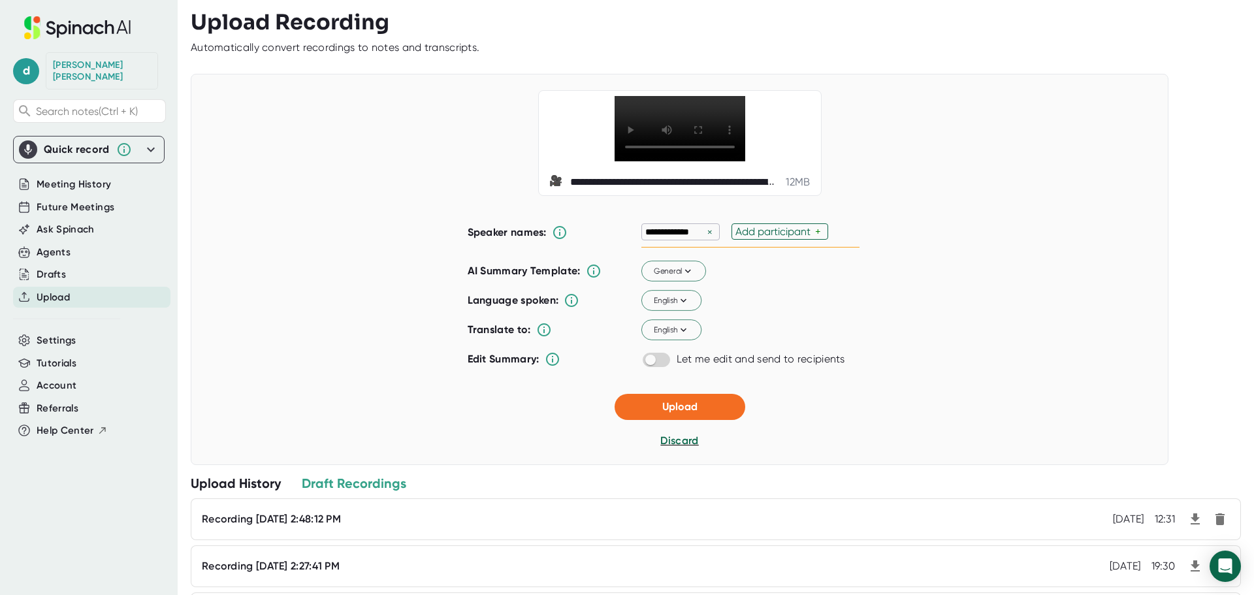
click at [815, 231] on div "+" at bounding box center [819, 231] width 9 height 12
type input "[PERSON_NAME]"
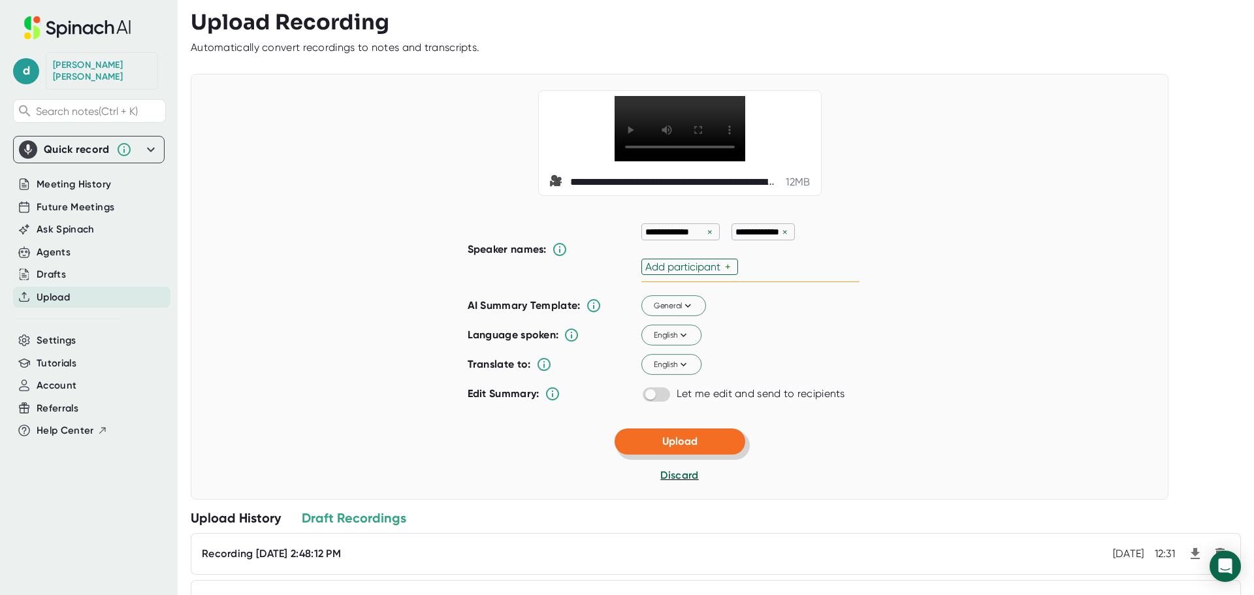
click at [677, 408] on div "**********" at bounding box center [680, 287] width 978 height 426
click at [668, 443] on span "Upload" at bounding box center [679, 441] width 35 height 12
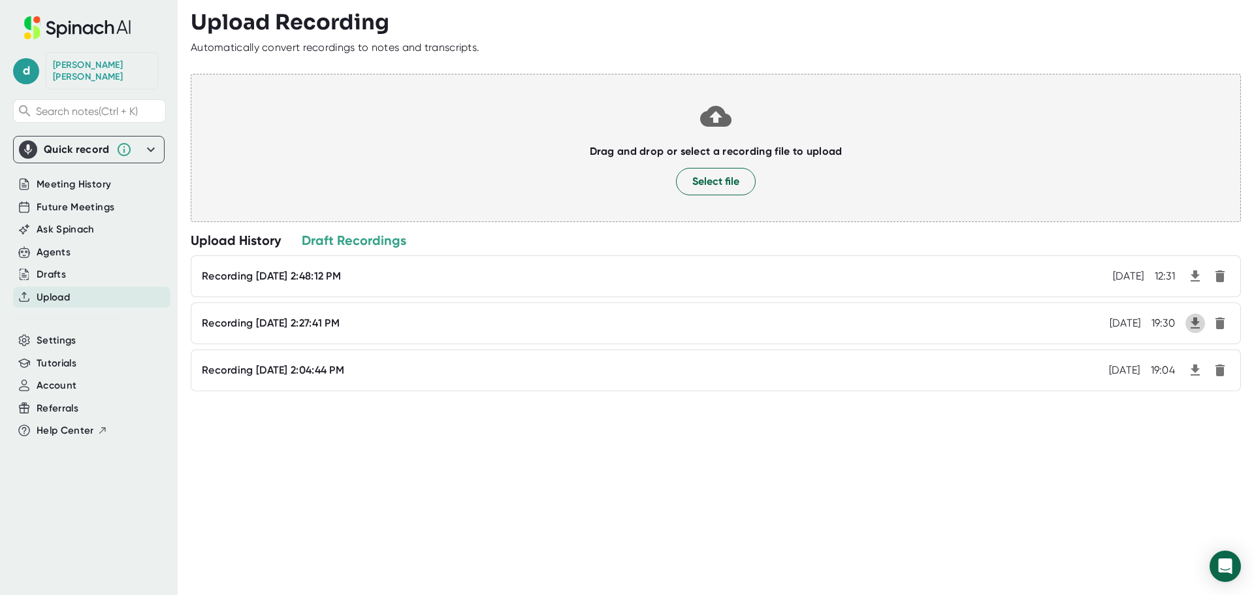
click at [1191, 321] on icon "button" at bounding box center [1195, 322] width 9 height 11
click at [726, 182] on span "Select file" at bounding box center [715, 182] width 47 height 16
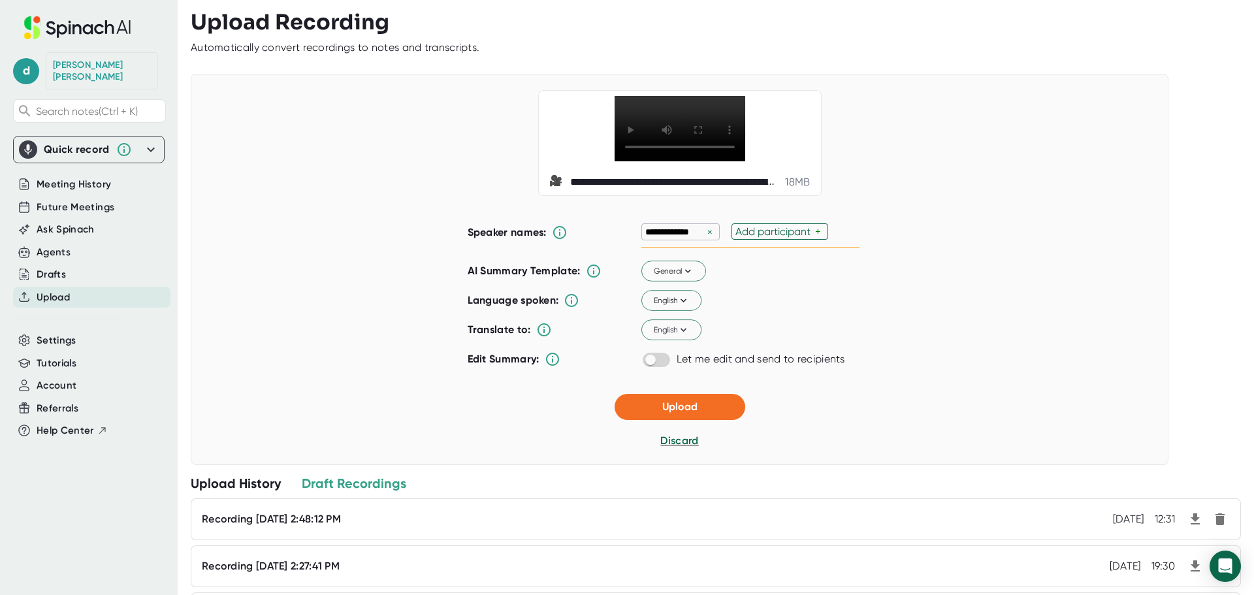
click at [815, 233] on div "+" at bounding box center [819, 231] width 9 height 12
type input "[PERSON_NAME]"
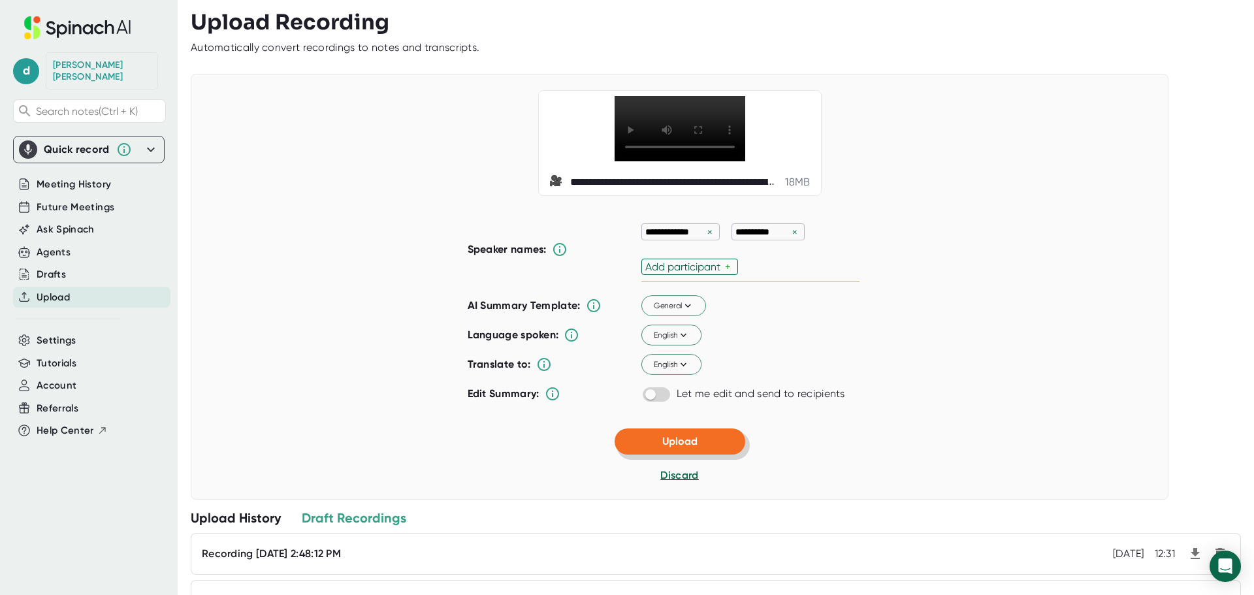
click at [672, 402] on div "**********" at bounding box center [680, 287] width 978 height 426
click at [670, 442] on span "Upload" at bounding box center [679, 441] width 35 height 12
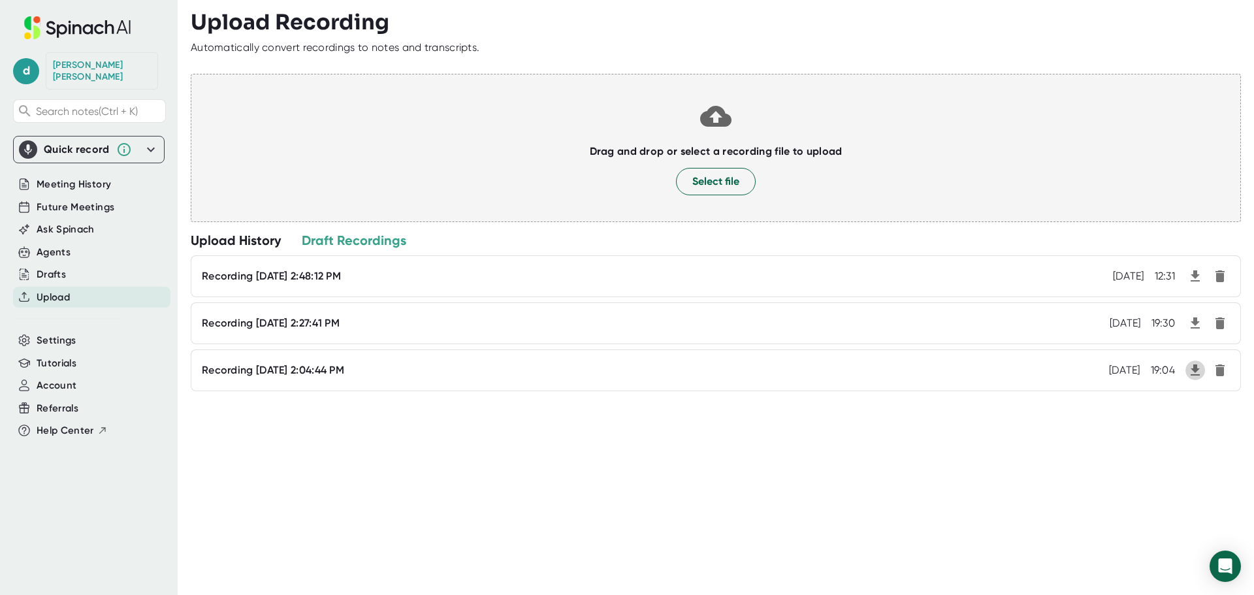
click at [1187, 373] on icon "button" at bounding box center [1195, 371] width 16 height 16
click at [698, 172] on button "Select file" at bounding box center [716, 181] width 80 height 27
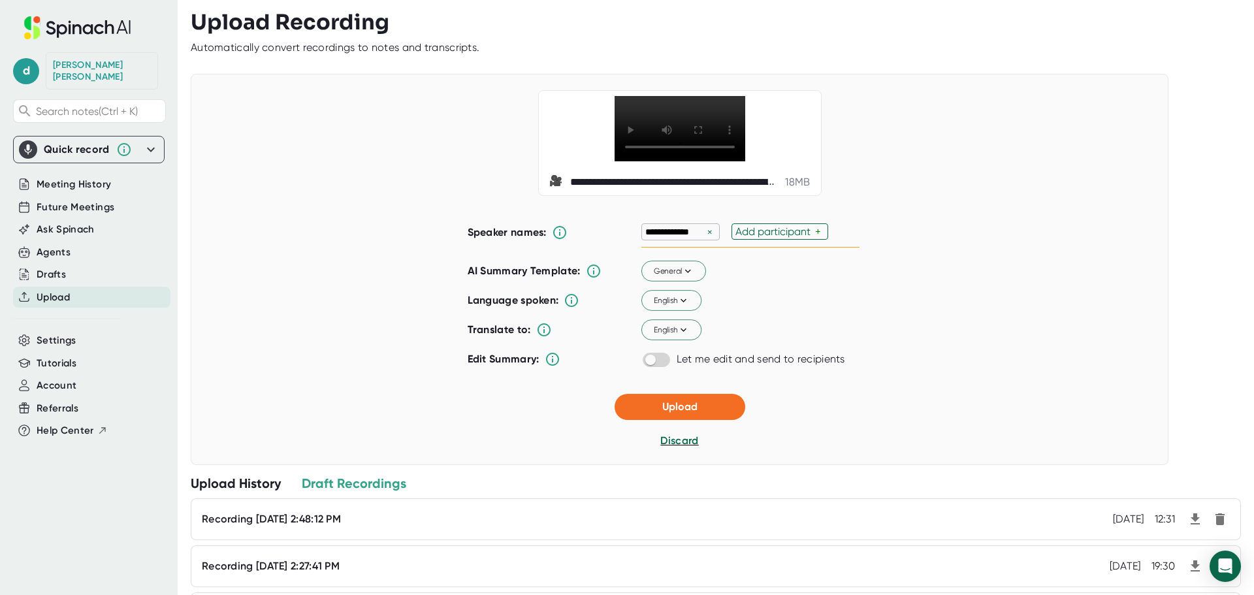
click at [815, 233] on div "+" at bounding box center [819, 231] width 9 height 12
type input "[PERSON_NAME]"
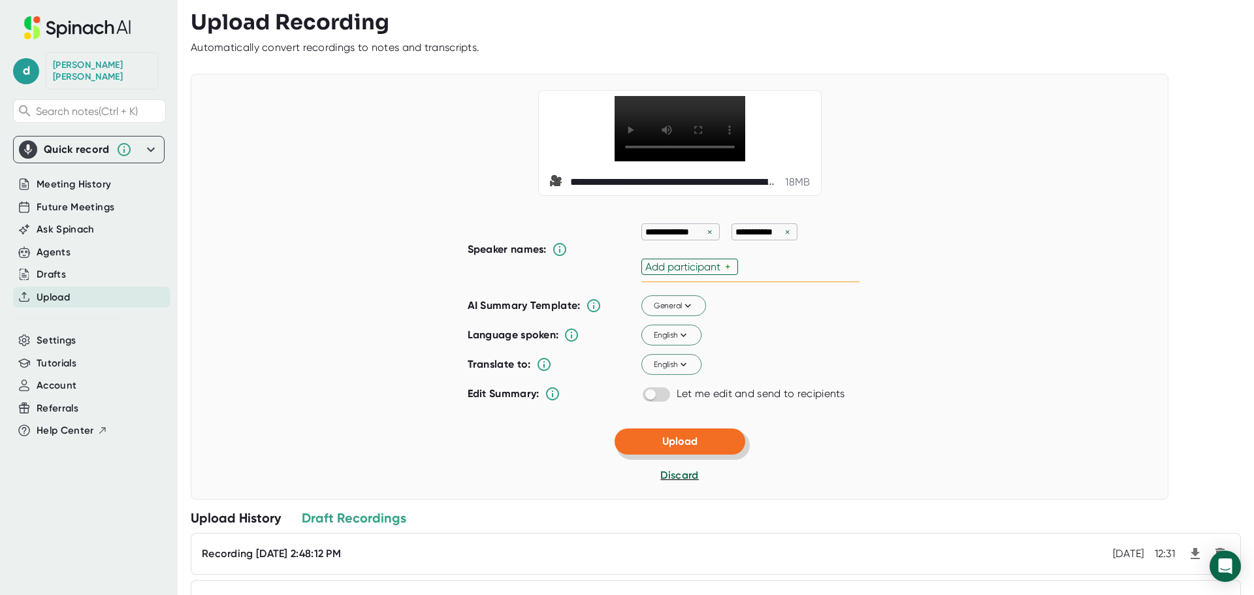
click at [675, 408] on div "**********" at bounding box center [680, 287] width 978 height 426
click at [656, 394] on input "checkbox" at bounding box center [650, 395] width 37 height 12
click at [647, 393] on input "checkbox" at bounding box center [662, 395] width 37 height 12
click at [651, 393] on input "checkbox" at bounding box center [650, 395] width 37 height 12
checkbox input "true"
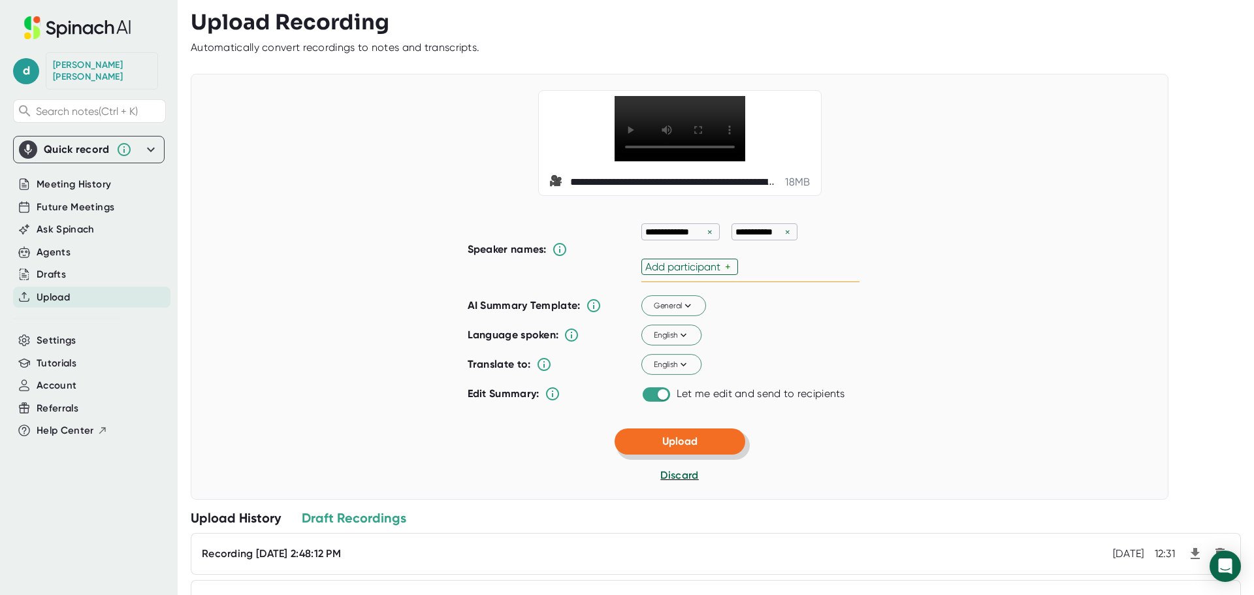
click at [671, 437] on span "Upload" at bounding box center [679, 441] width 35 height 12
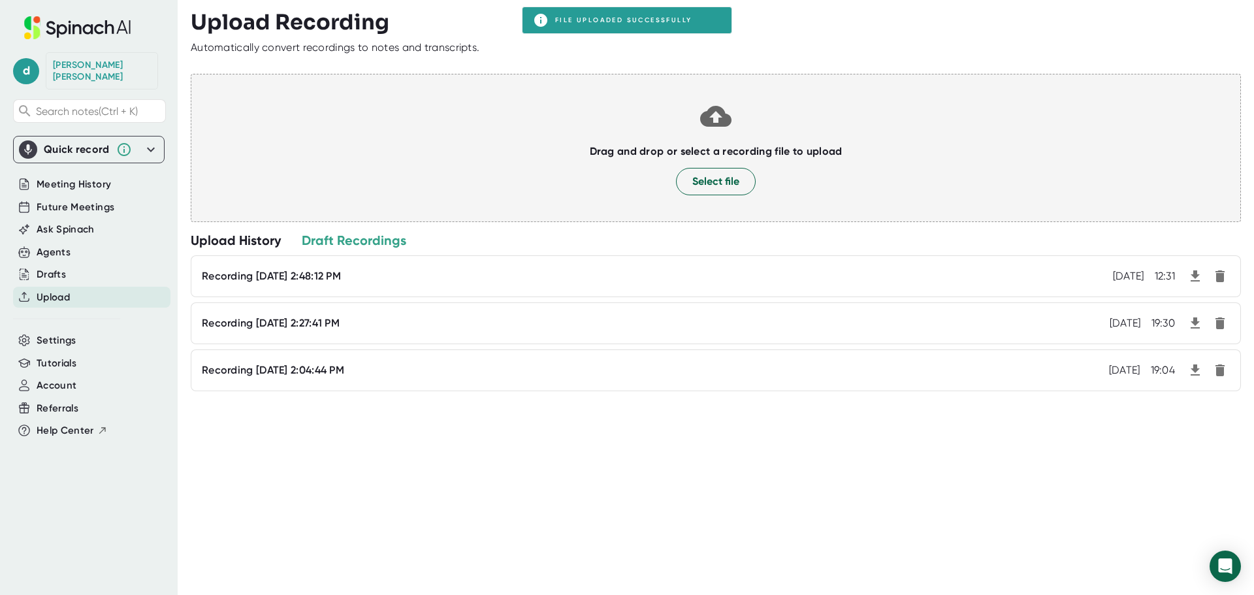
click at [227, 242] on div "Upload History" at bounding box center [236, 240] width 90 height 17
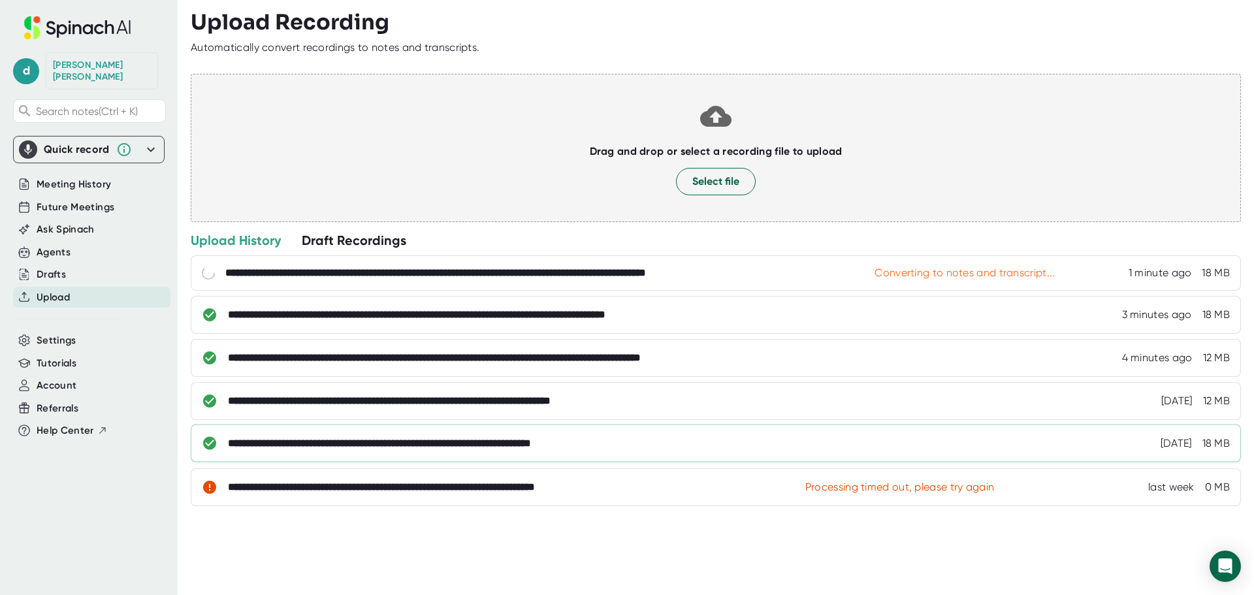
click at [321, 447] on div "**********" at bounding box center [440, 443] width 425 height 13
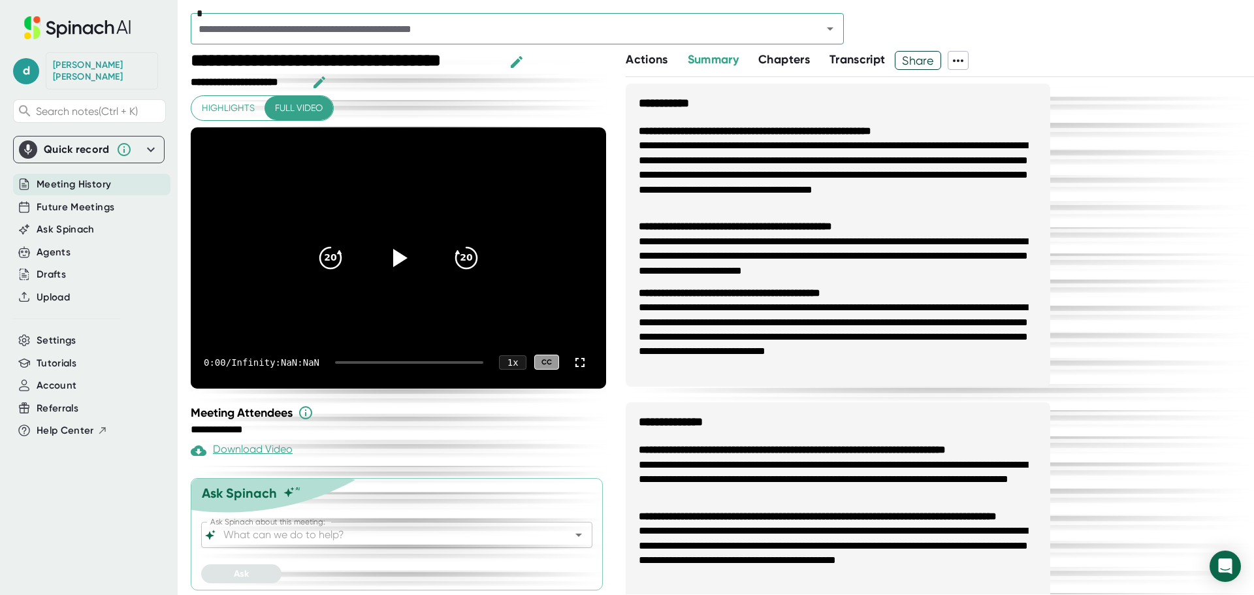
scroll to position [2, 0]
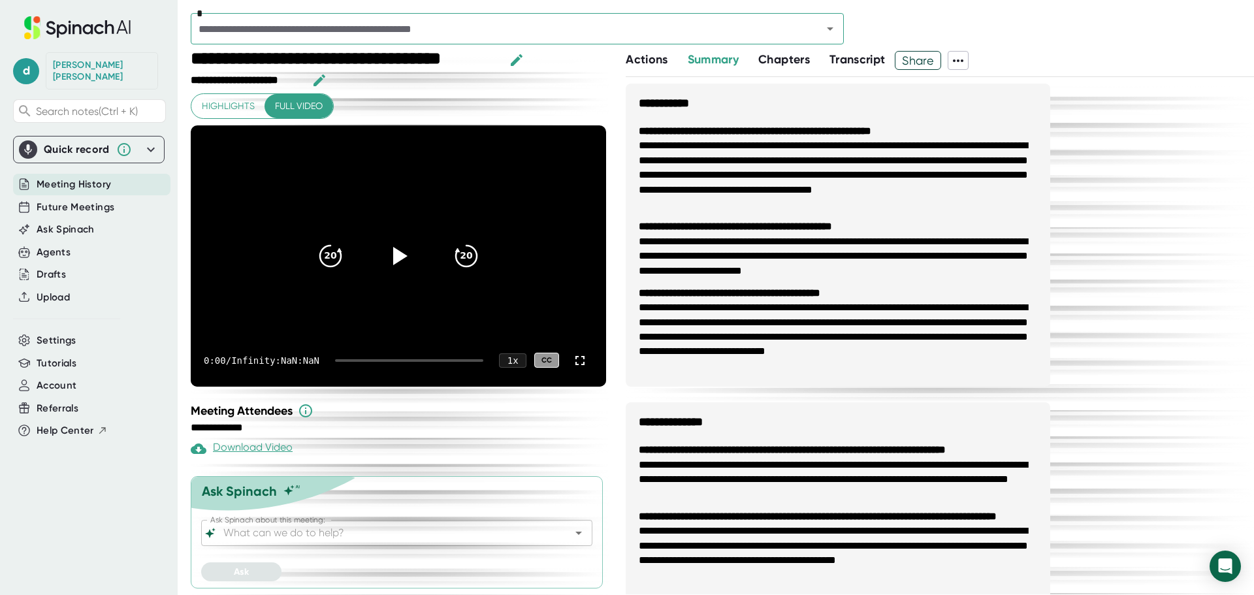
click at [857, 54] on span "Transcript" at bounding box center [858, 59] width 56 height 14
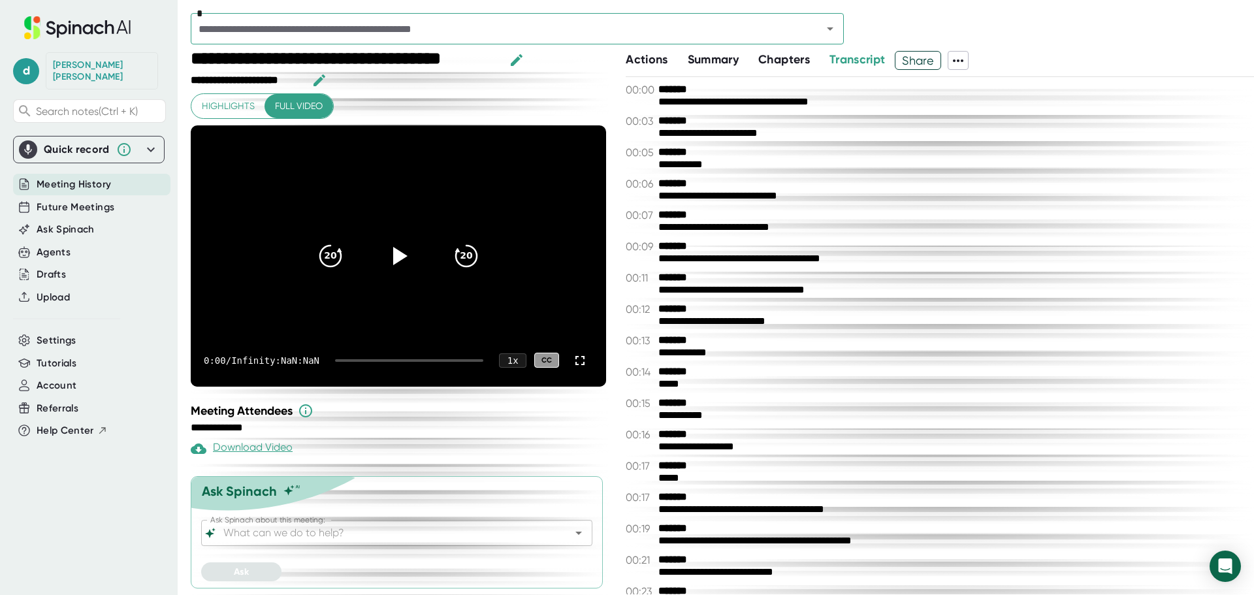
click at [56, 177] on span "Meeting History" at bounding box center [74, 184] width 74 height 15
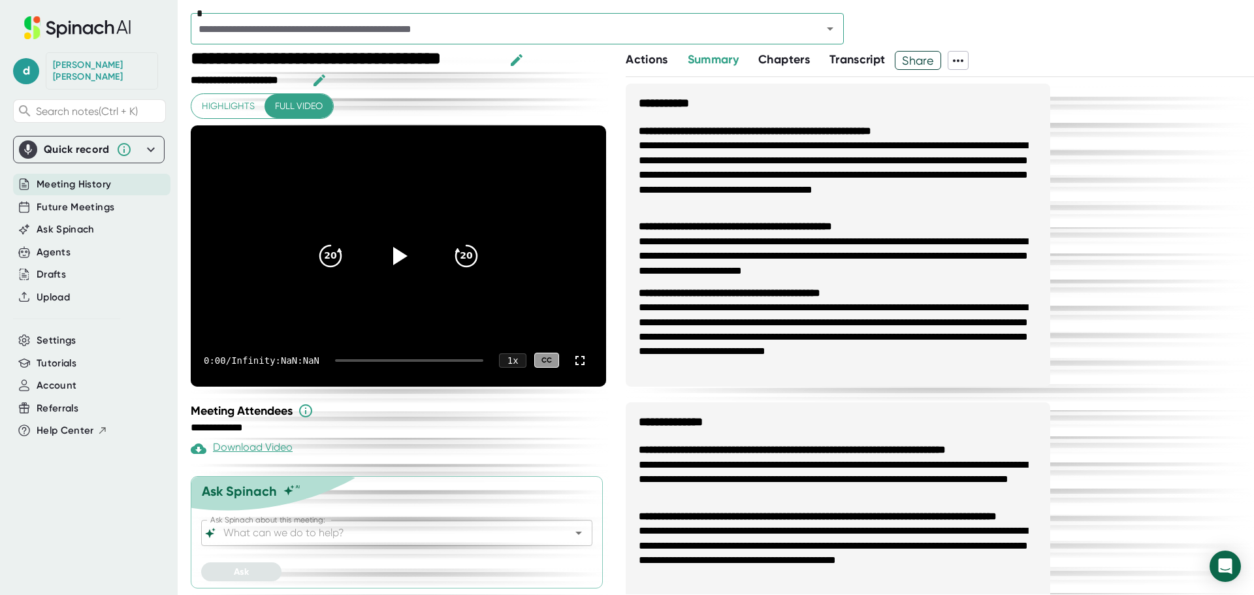
click at [860, 58] on span "Transcript" at bounding box center [858, 59] width 56 height 14
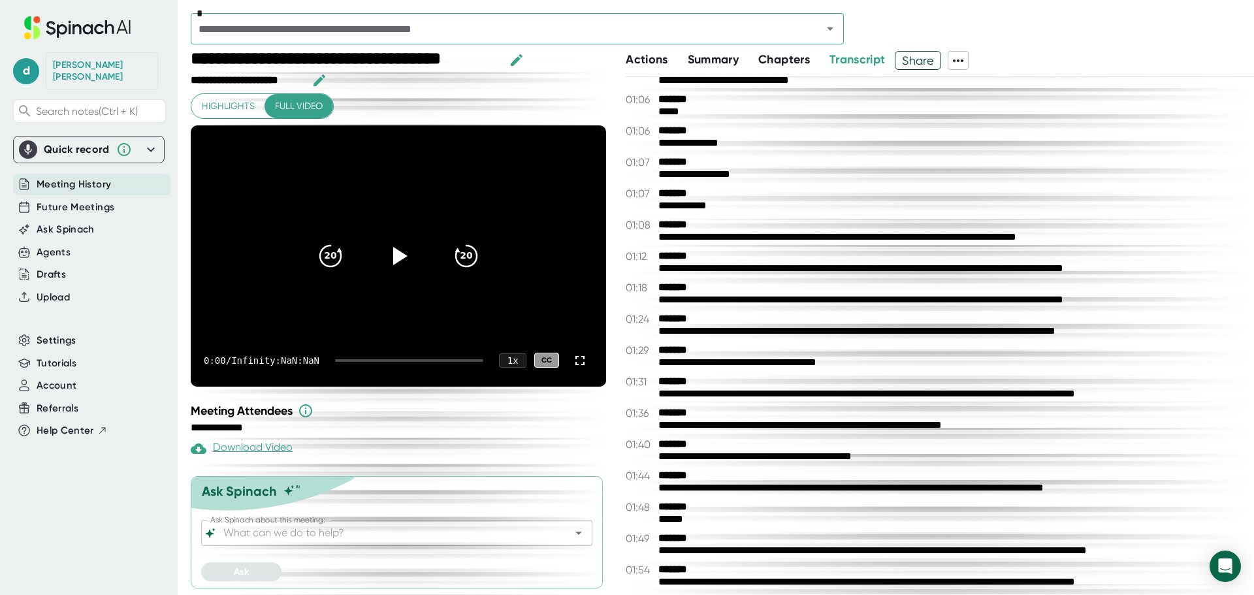
scroll to position [653, 0]
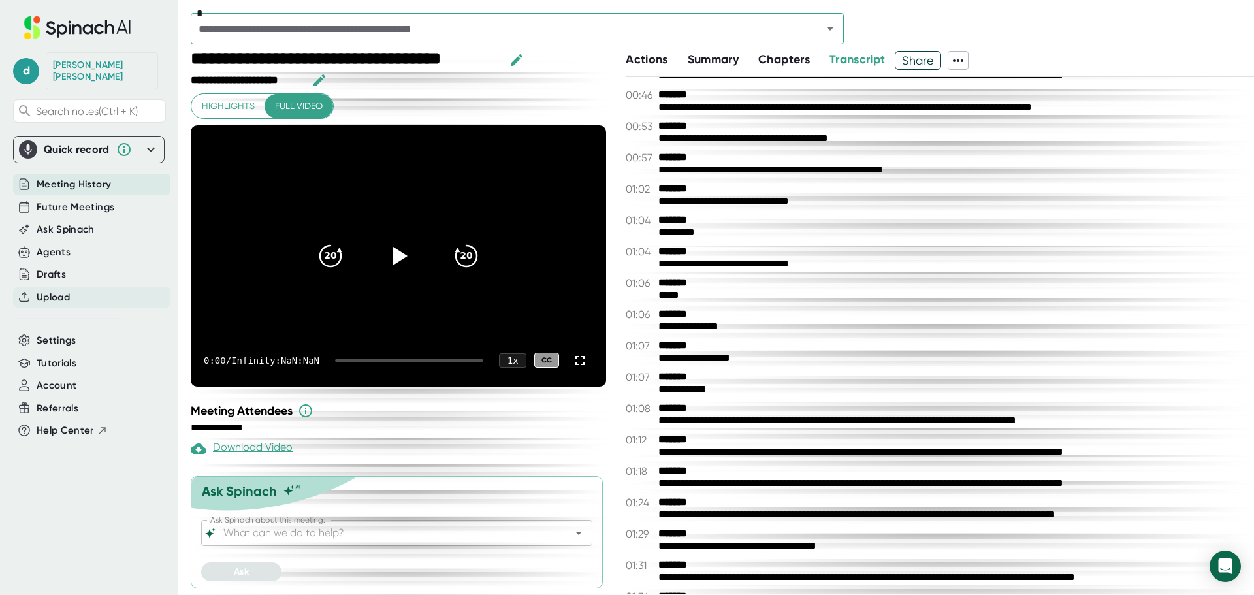
click at [55, 290] on span "Upload" at bounding box center [53, 297] width 33 height 15
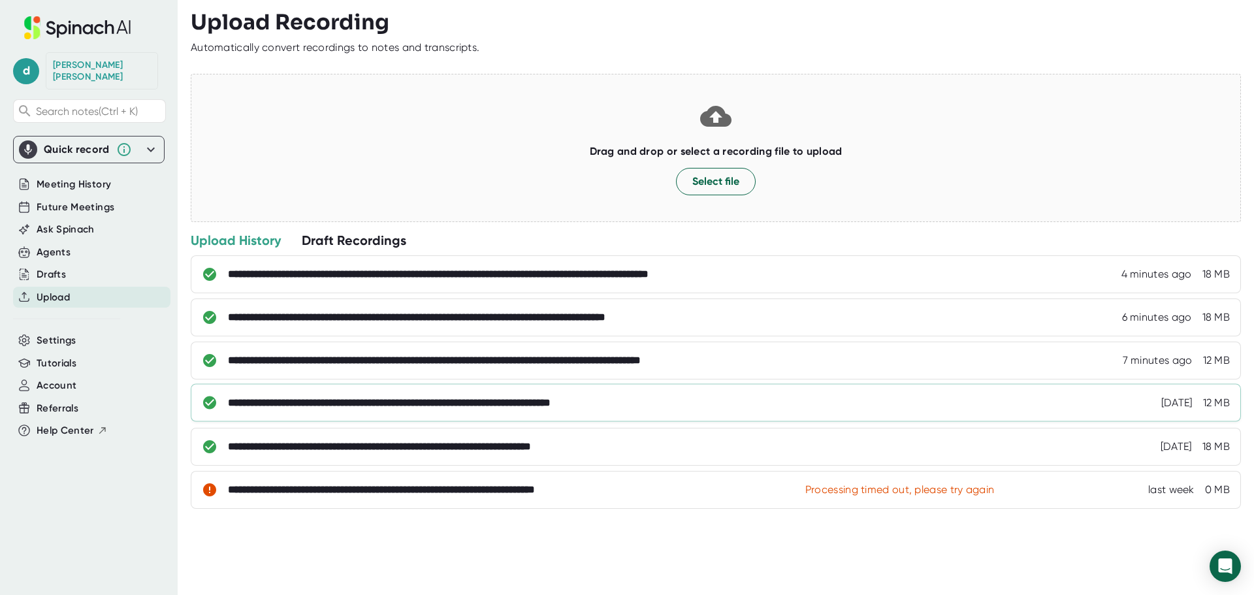
click at [555, 405] on div "**********" at bounding box center [451, 402] width 446 height 13
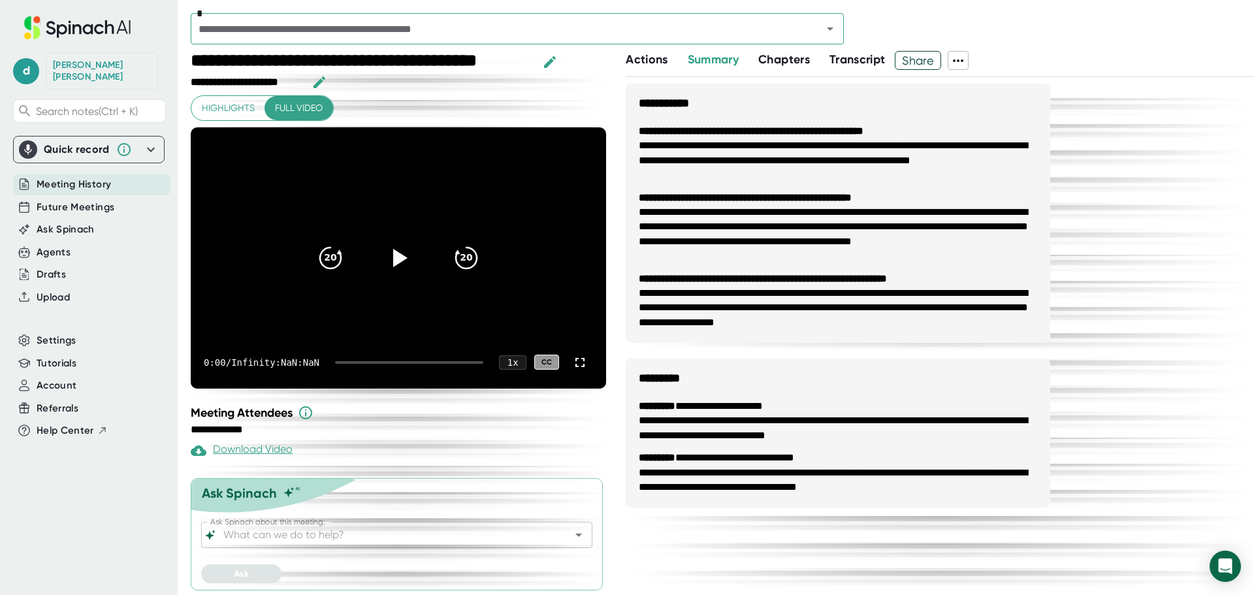
click at [869, 59] on span "Transcript" at bounding box center [858, 59] width 56 height 14
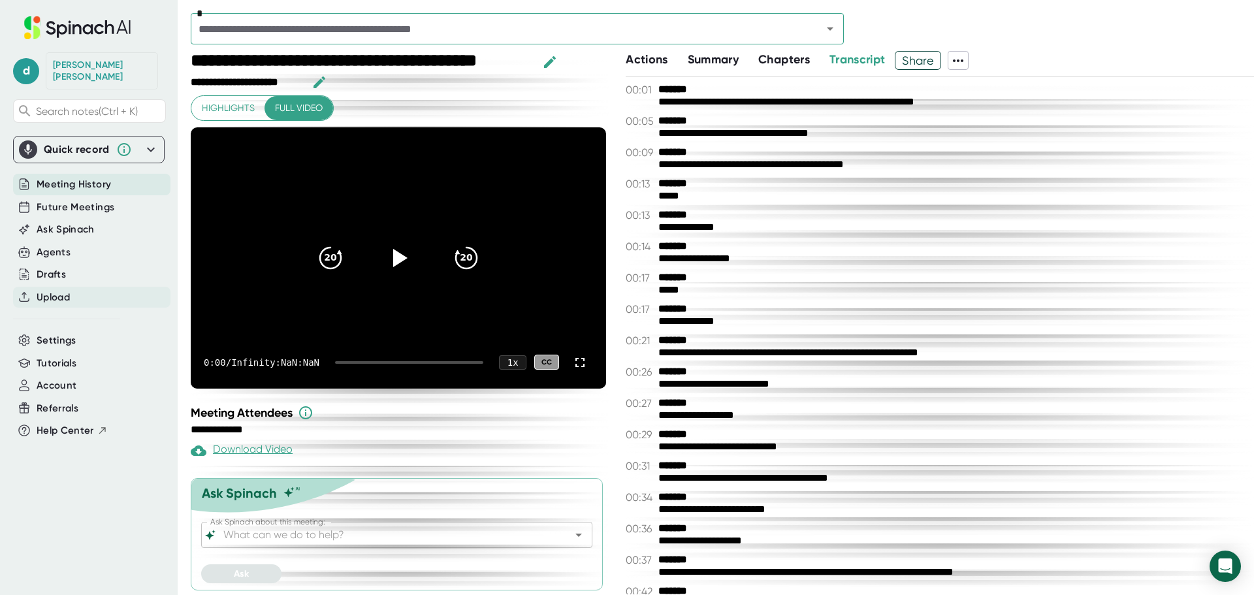
click at [68, 290] on span "Upload" at bounding box center [53, 297] width 33 height 15
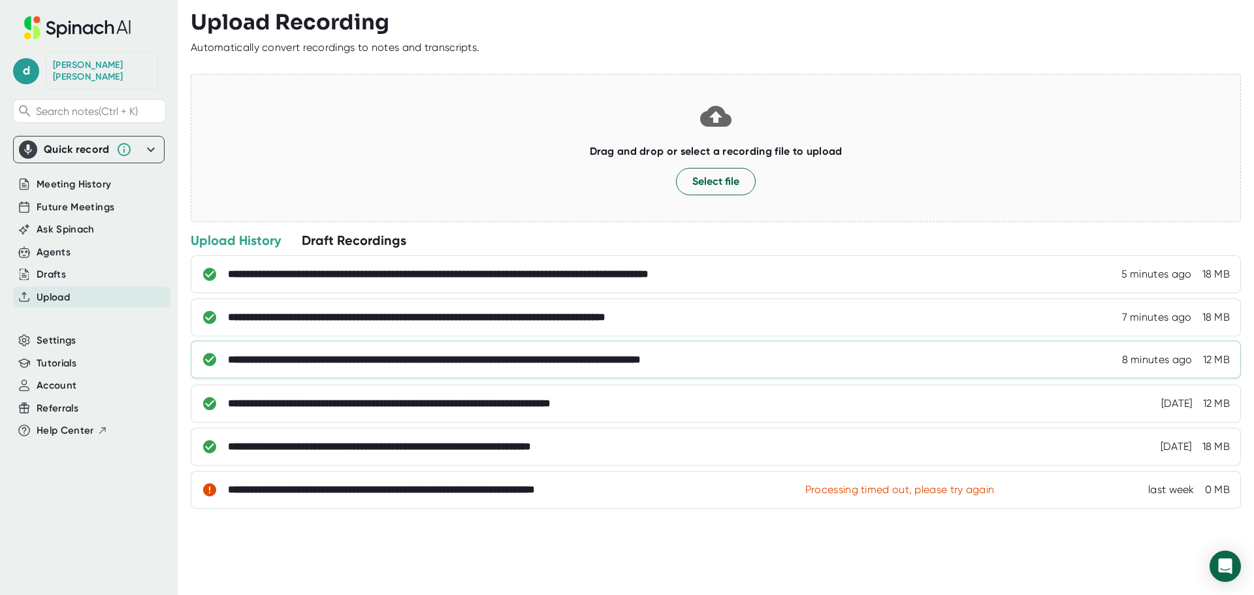
click at [455, 357] on div "**********" at bounding box center [511, 359] width 566 height 13
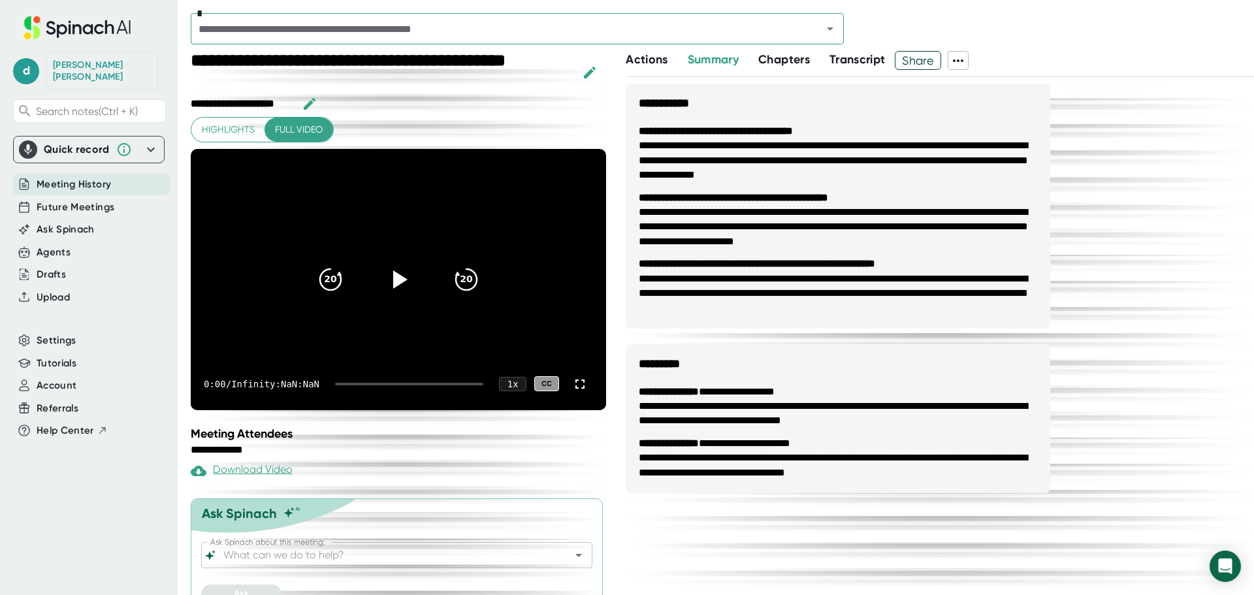
click at [866, 54] on span "Transcript" at bounding box center [858, 59] width 56 height 14
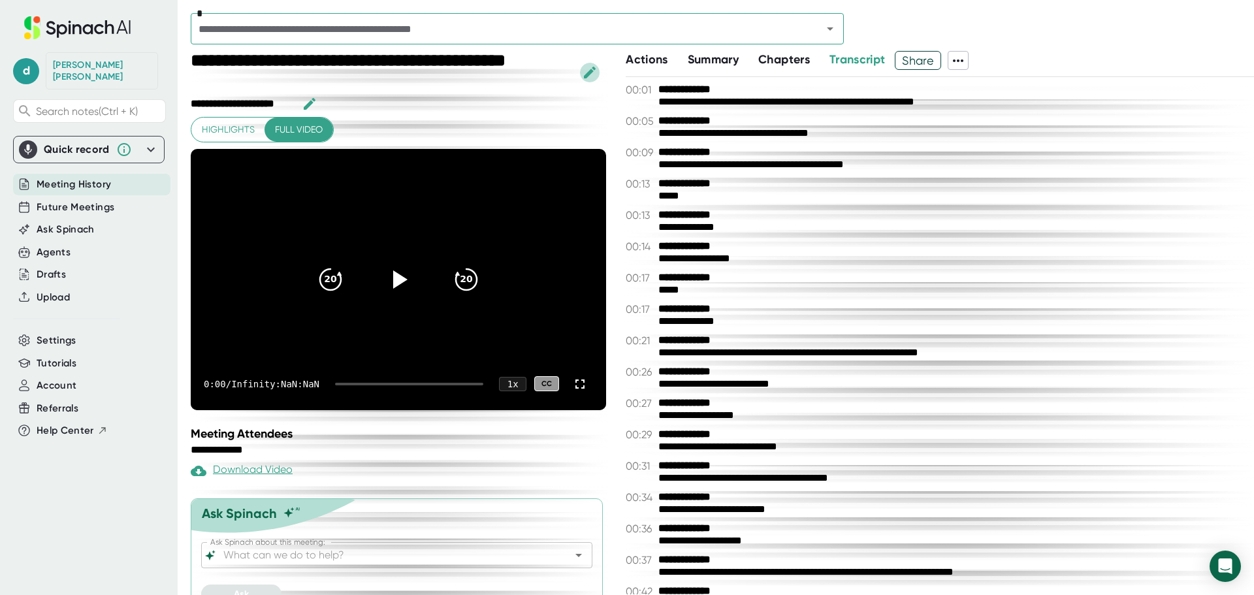
click at [587, 74] on icon "button" at bounding box center [590, 73] width 12 height 12
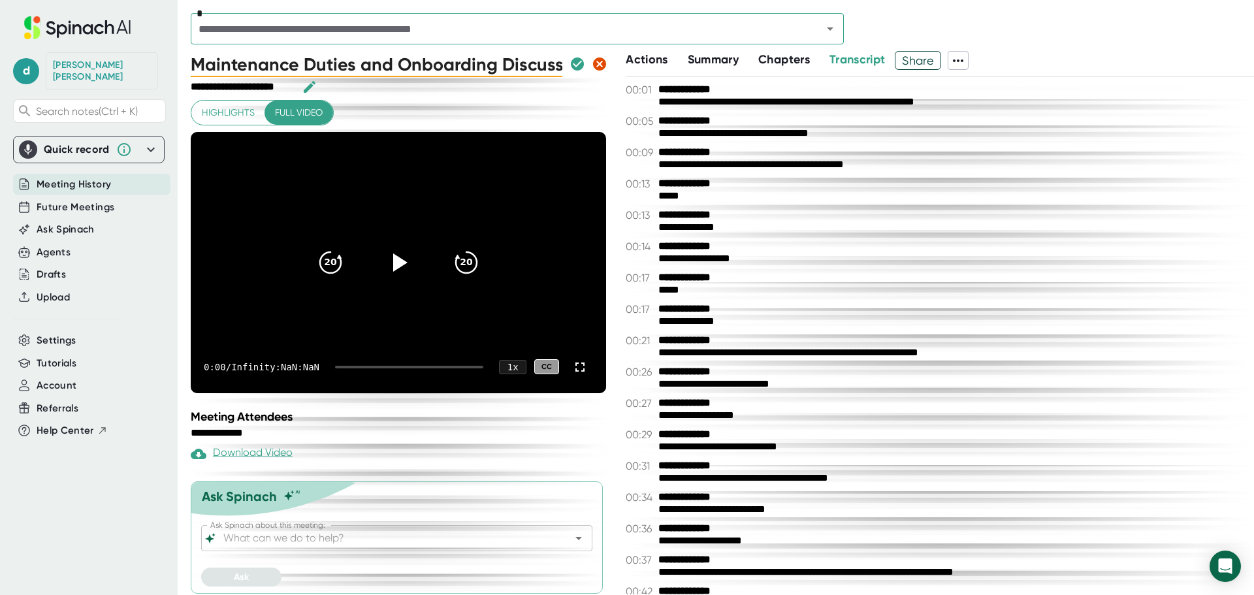
drag, startPoint x: 551, startPoint y: 64, endPoint x: 166, endPoint y: 49, distance: 385.7
click at [166, 49] on div "**********" at bounding box center [627, 297] width 1254 height 595
type input "M"
type input "1"
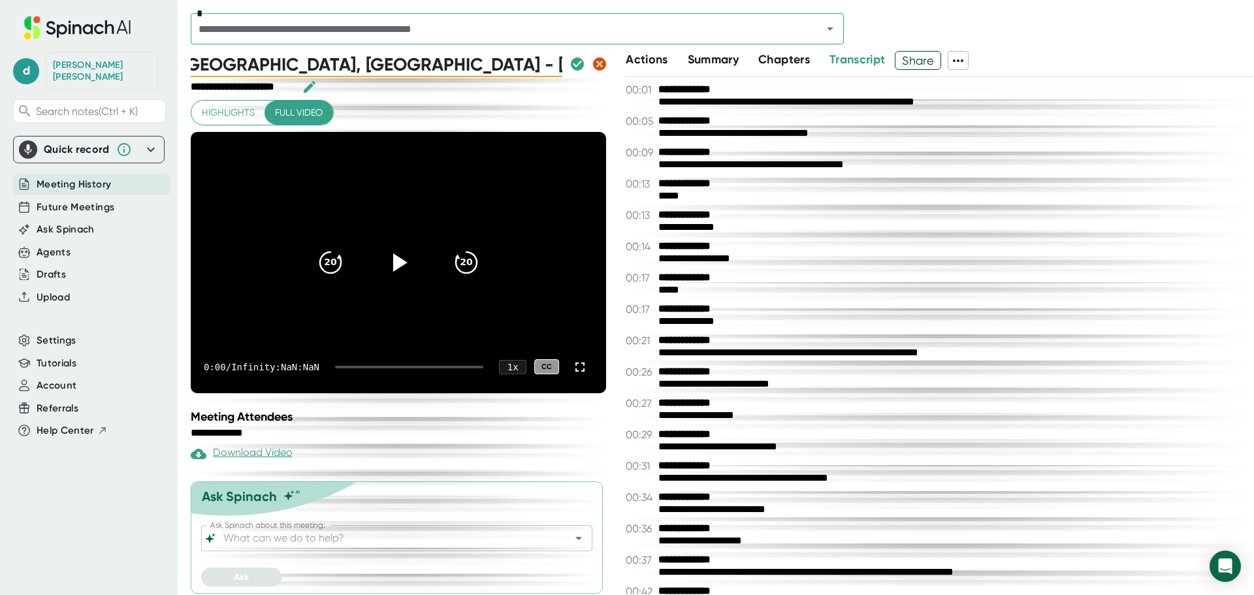
type input "[GEOGRAPHIC_DATA], [GEOGRAPHIC_DATA] - [PERSON_NAME] - Maint. Tech"
click at [570, 65] on icon "button" at bounding box center [578, 64] width 16 height 16
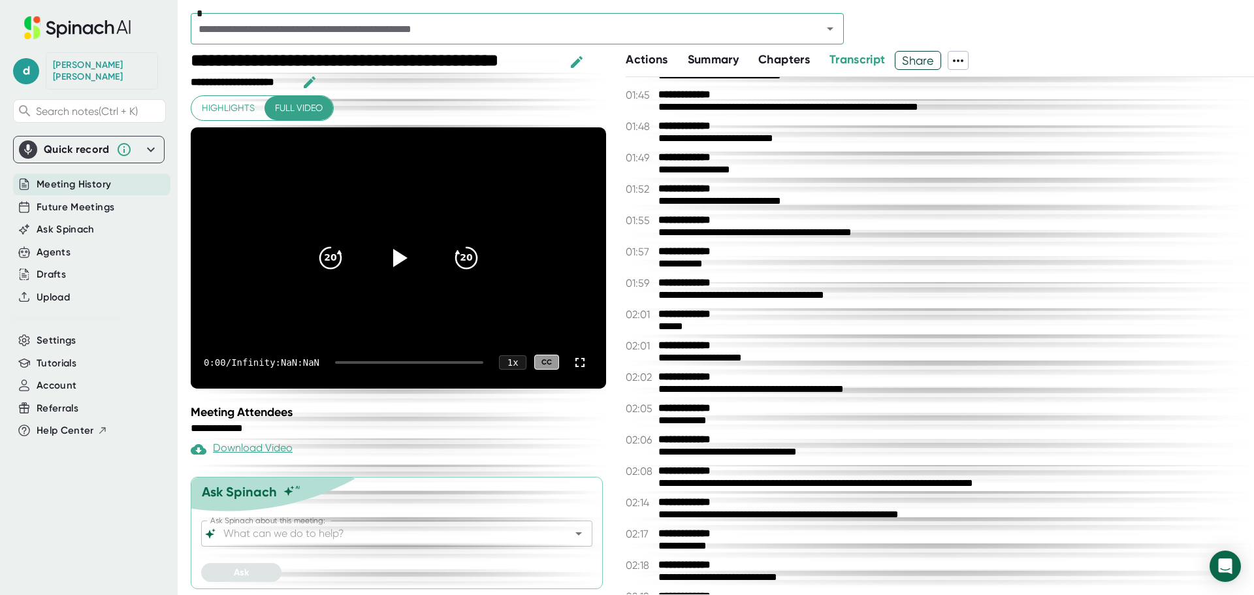
scroll to position [1110, 0]
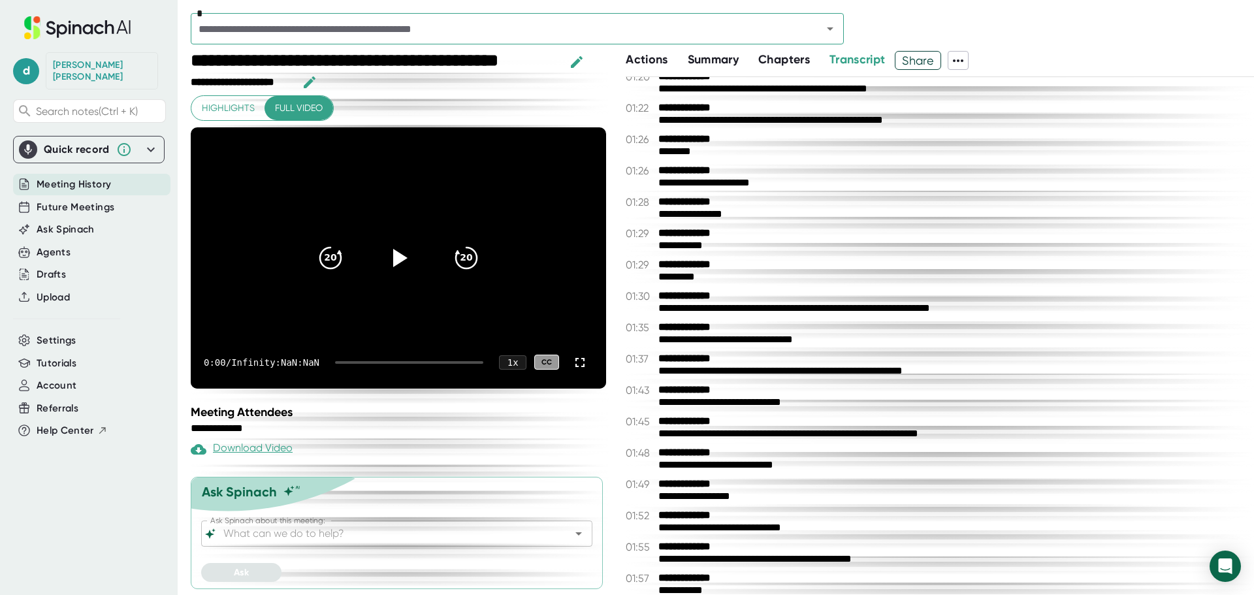
click at [727, 57] on span "Summary" at bounding box center [713, 59] width 51 height 14
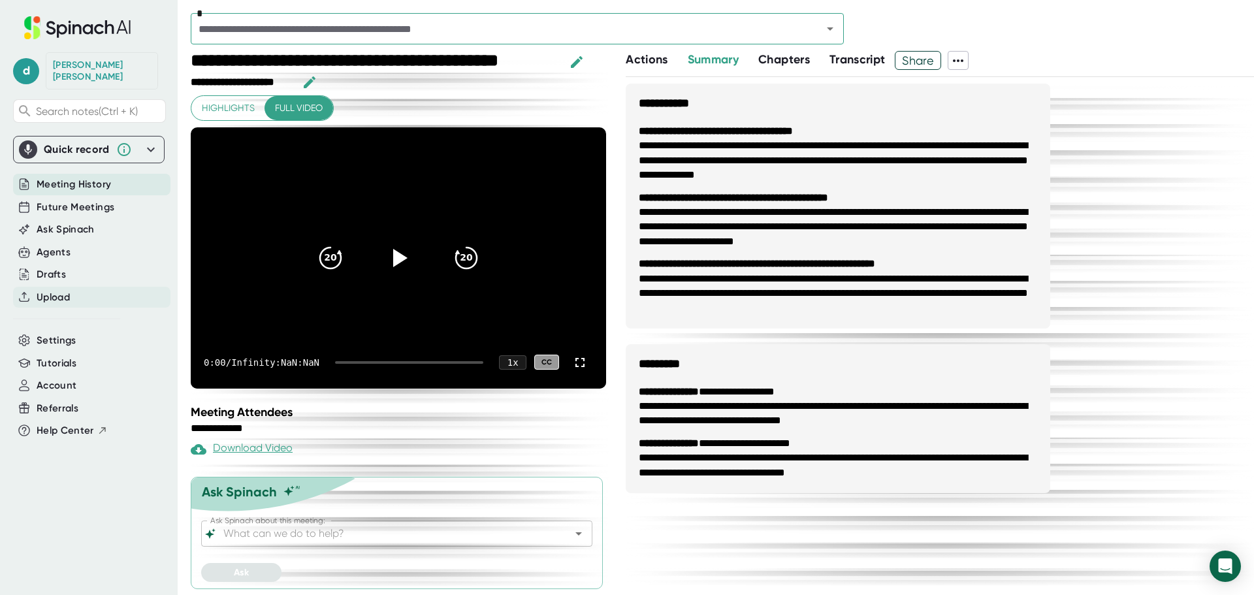
click at [56, 290] on span "Upload" at bounding box center [53, 297] width 33 height 15
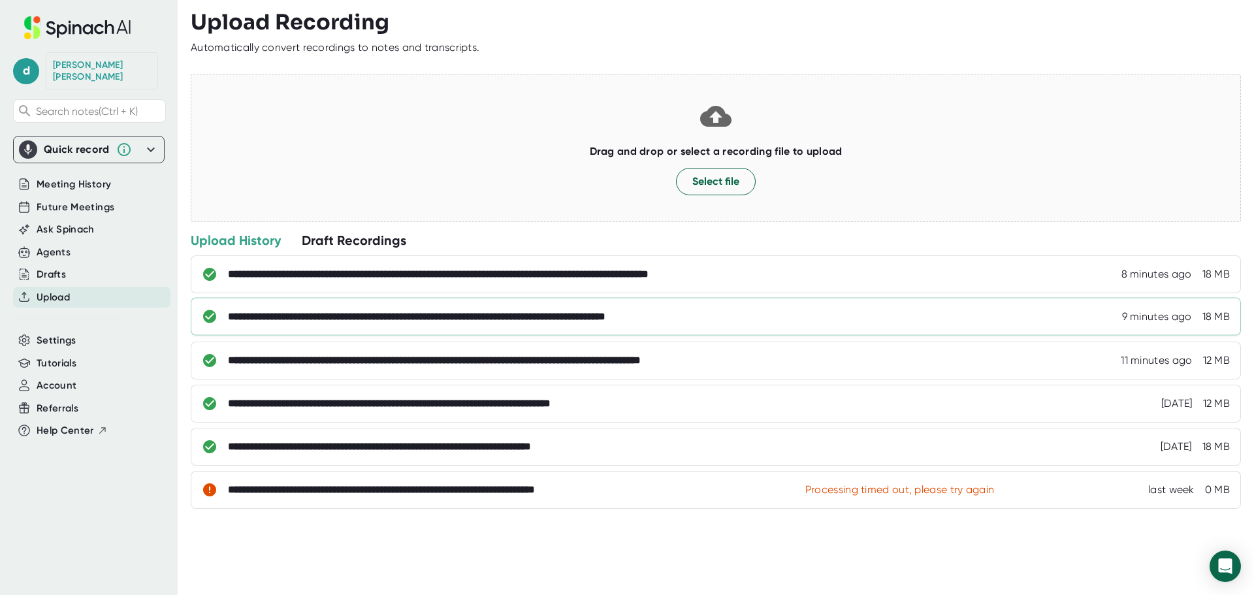
click at [539, 318] on div "**********" at bounding box center [484, 316] width 513 height 13
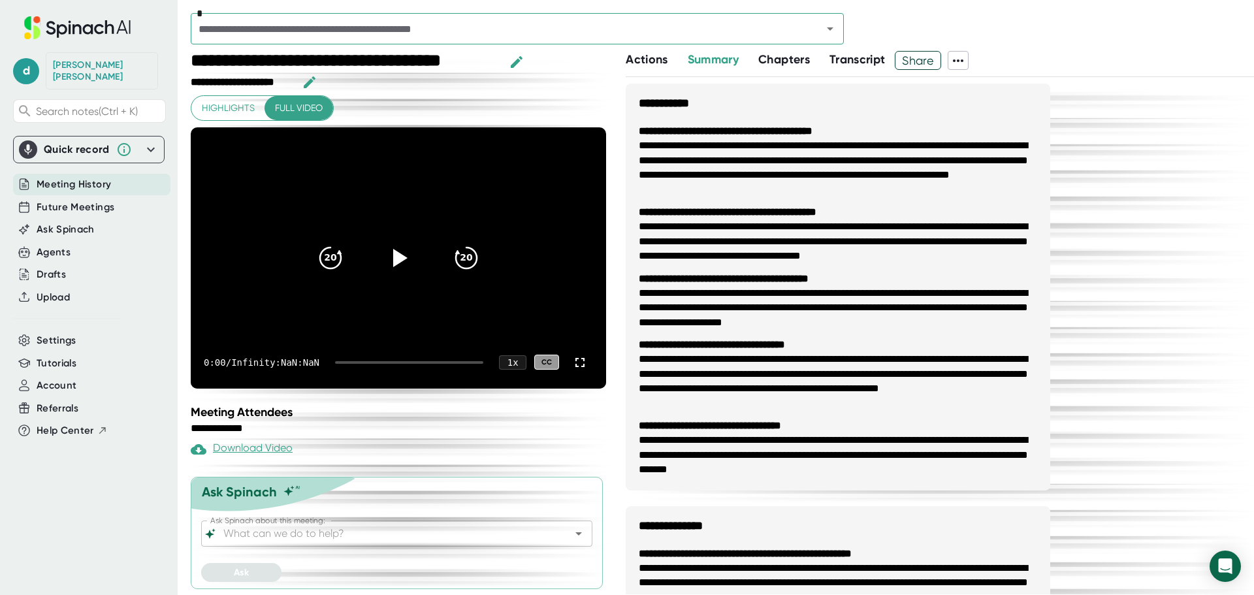
click at [875, 57] on span "Transcript" at bounding box center [858, 59] width 56 height 14
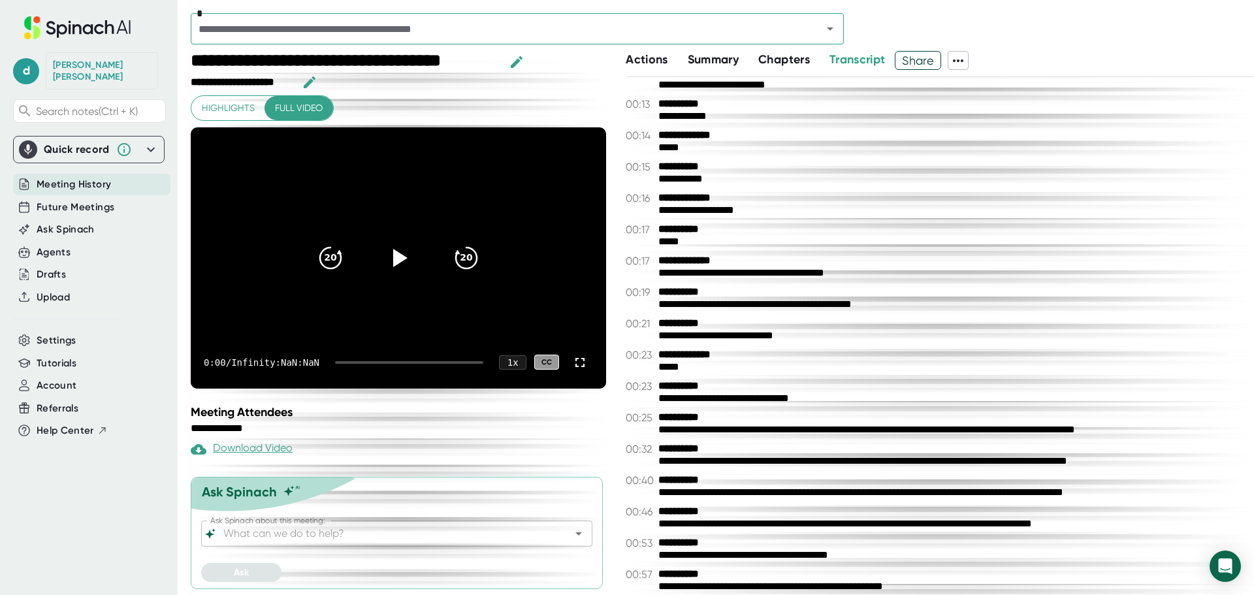
scroll to position [131, 0]
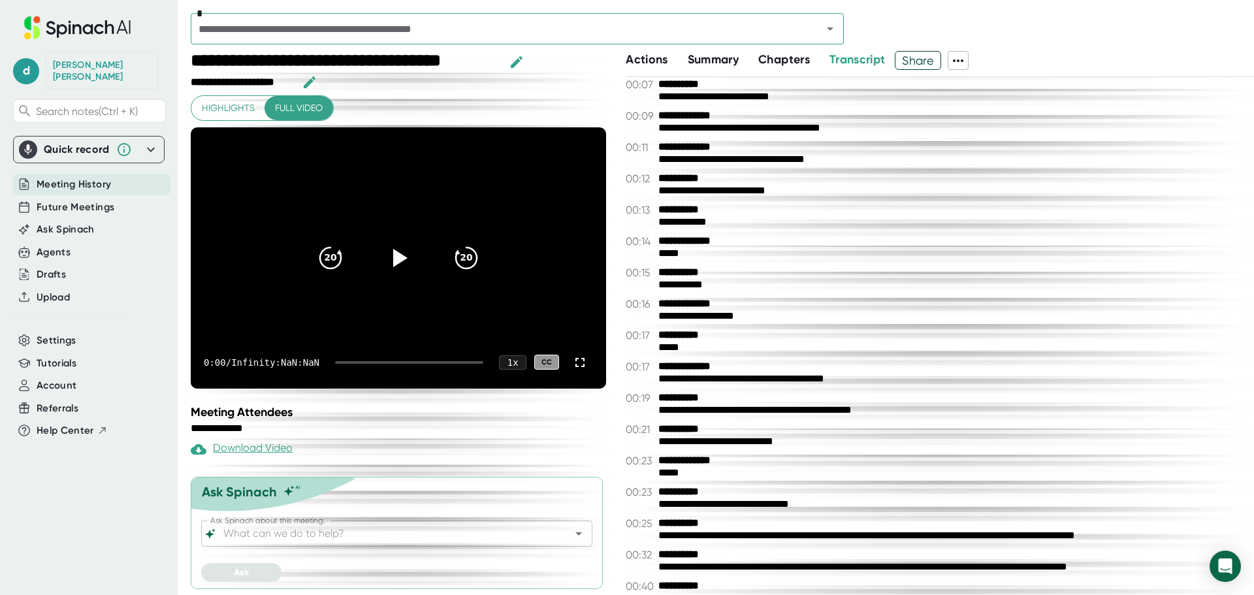
click at [516, 61] on icon "button" at bounding box center [517, 62] width 12 height 12
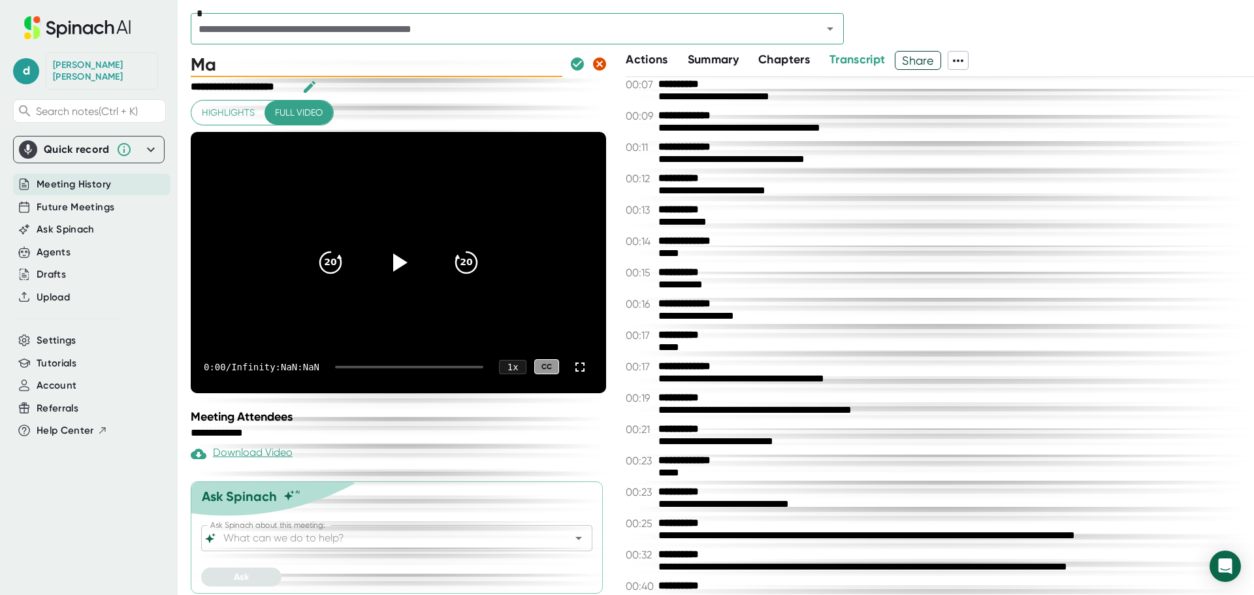
type input "M"
type input "[GEOGRAPHIC_DATA], [GEOGRAPHIC_DATA] - [PERSON_NAME] - Maint. Tech"
click at [570, 65] on icon "button" at bounding box center [578, 64] width 16 height 16
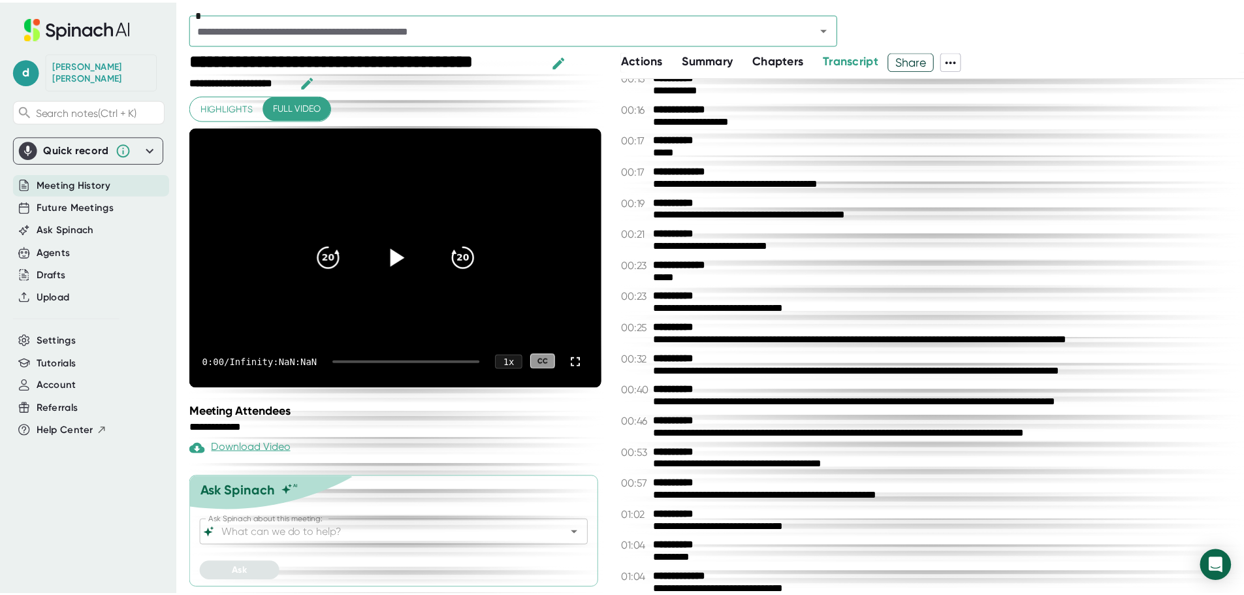
scroll to position [0, 0]
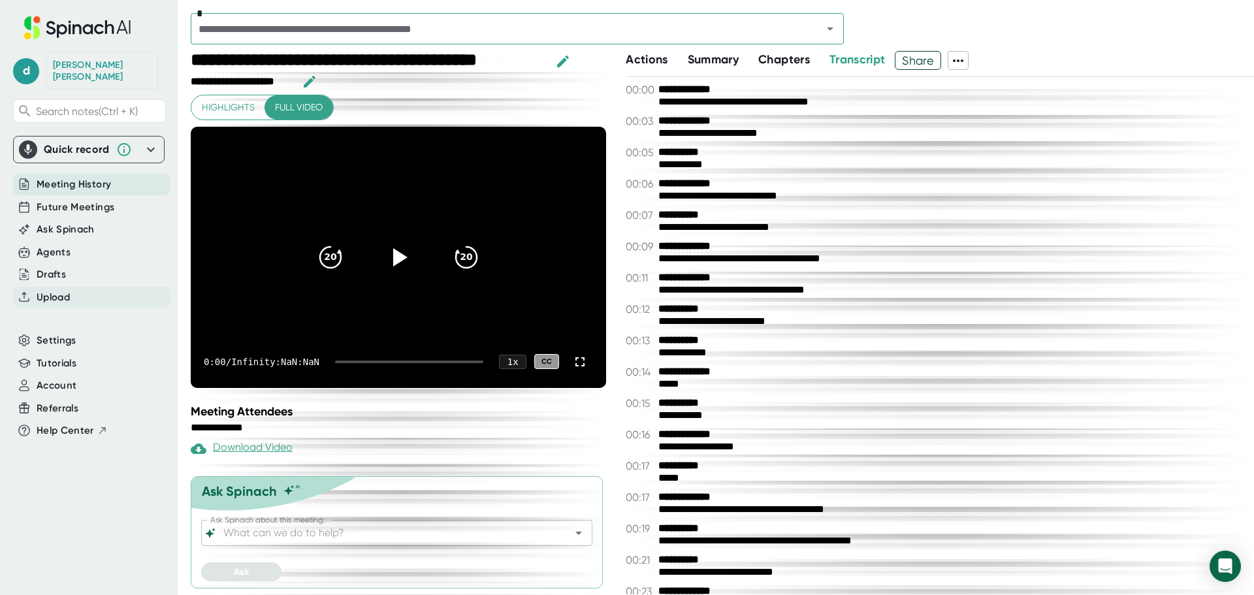
click at [56, 290] on span "Upload" at bounding box center [53, 297] width 33 height 15
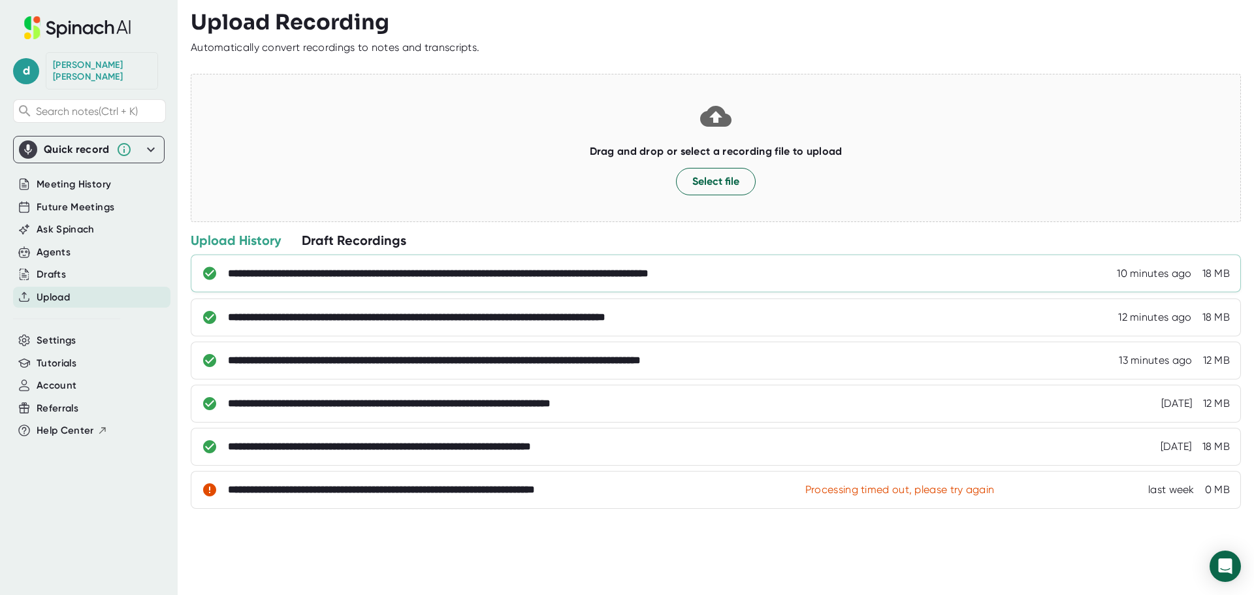
click at [618, 273] on div "**********" at bounding box center [516, 273] width 576 height 13
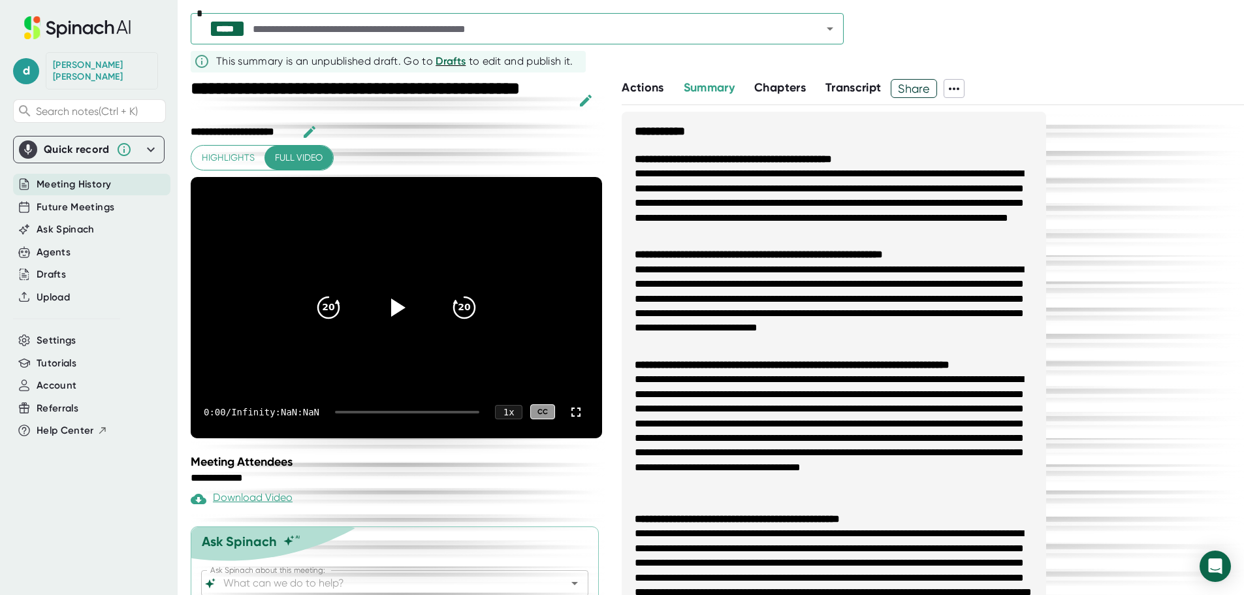
click at [845, 86] on span "Transcript" at bounding box center [854, 87] width 56 height 14
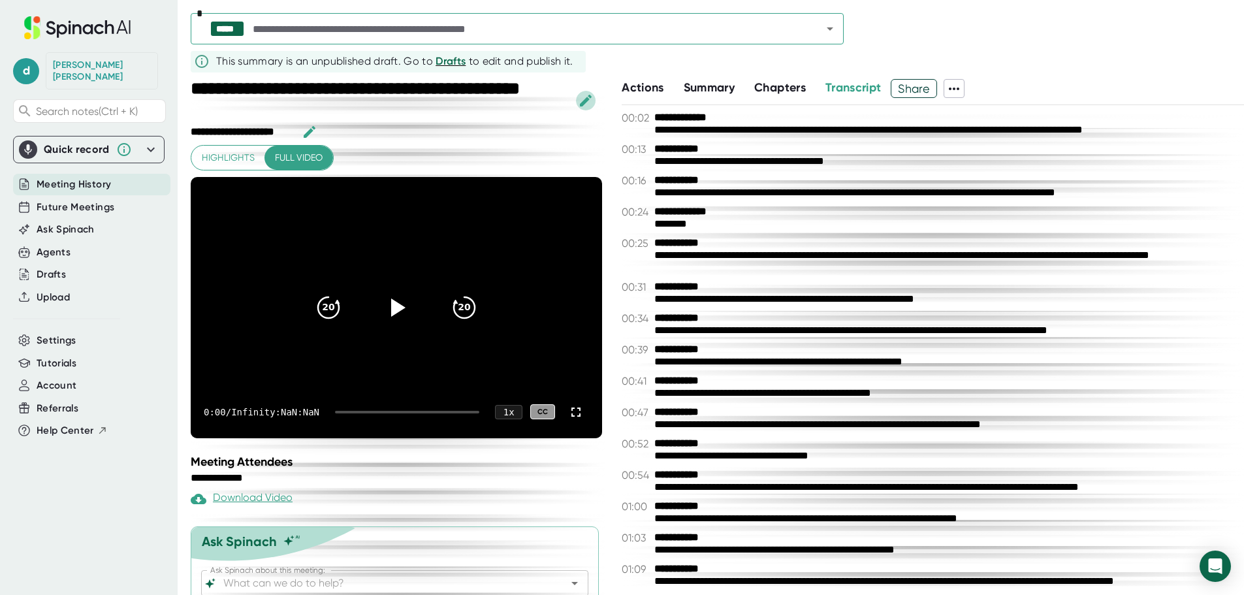
click at [585, 99] on icon "button" at bounding box center [586, 101] width 16 height 16
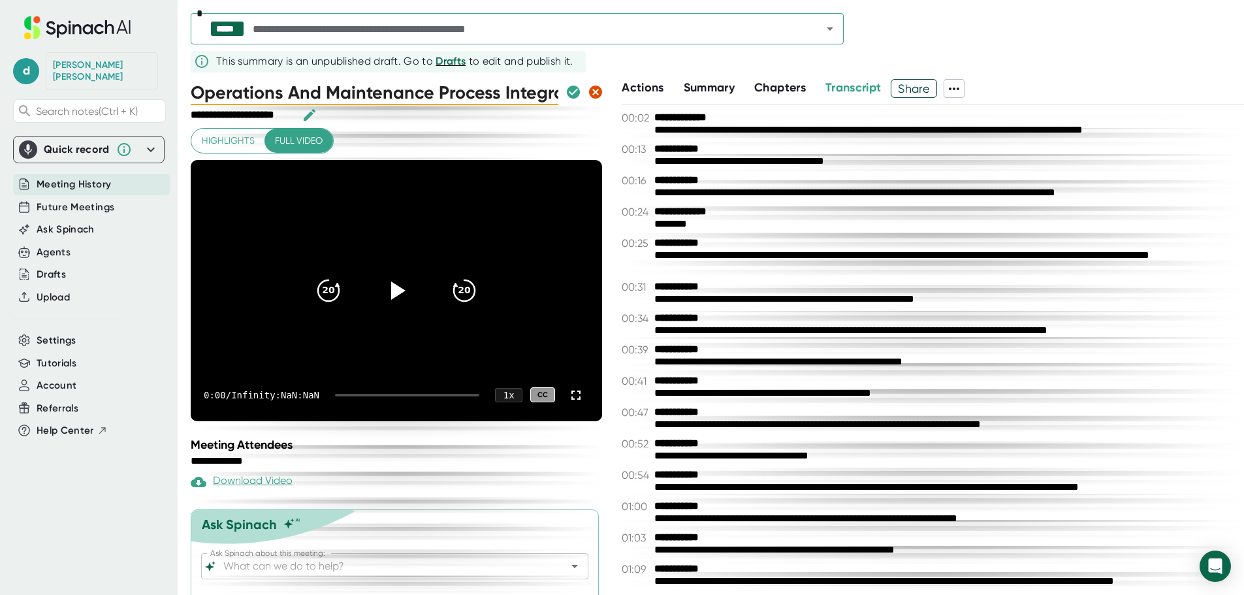
drag, startPoint x: 547, startPoint y: 94, endPoint x: 167, endPoint y: 97, distance: 379.5
click at [167, 97] on div "**********" at bounding box center [622, 297] width 1244 height 595
type input "[GEOGRAPHIC_DATA], [GEOGRAPHIC_DATA] - [PERSON_NAME] - Ops Manager"
click at [567, 91] on icon "button" at bounding box center [573, 92] width 13 height 13
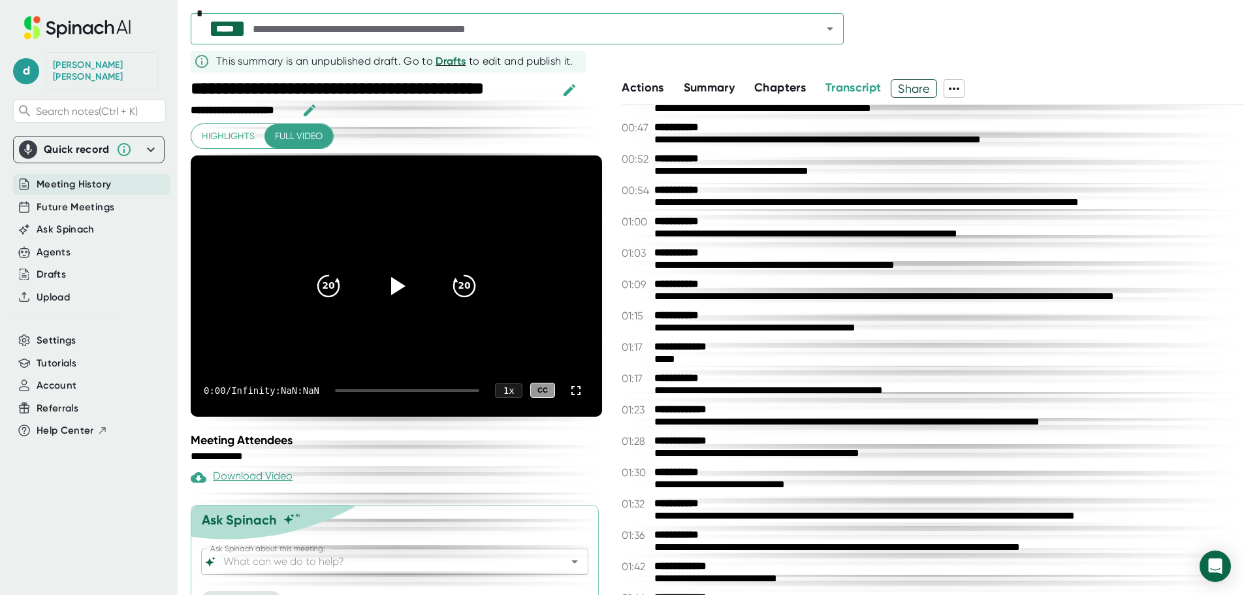
scroll to position [0, 0]
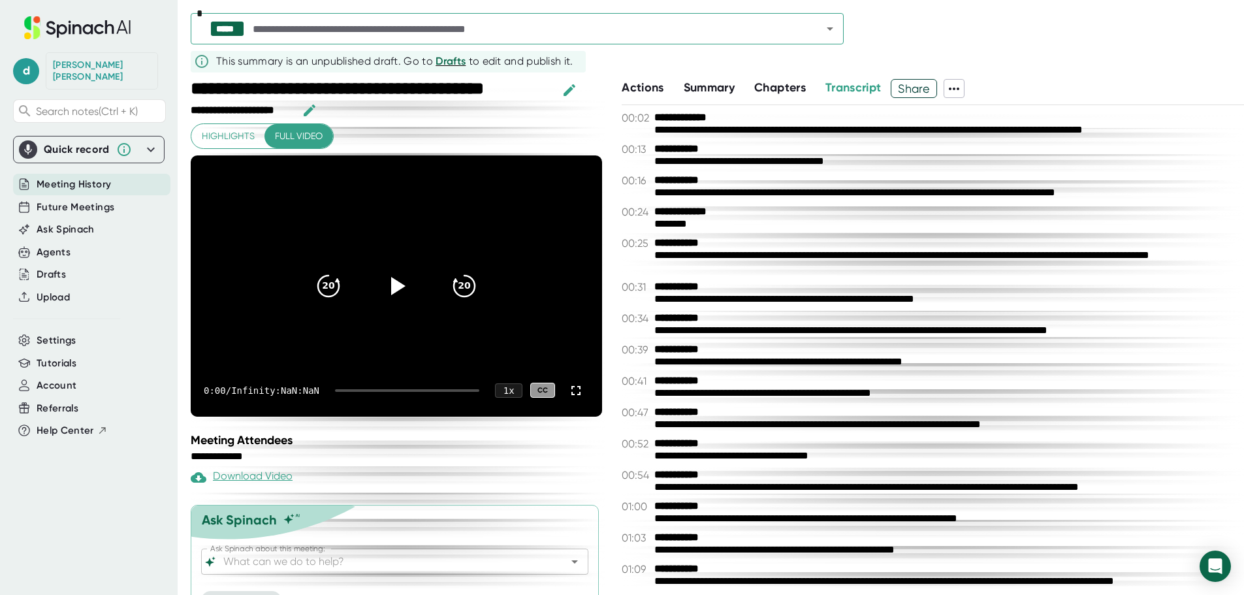
click at [707, 90] on span "Summary" at bounding box center [709, 87] width 51 height 14
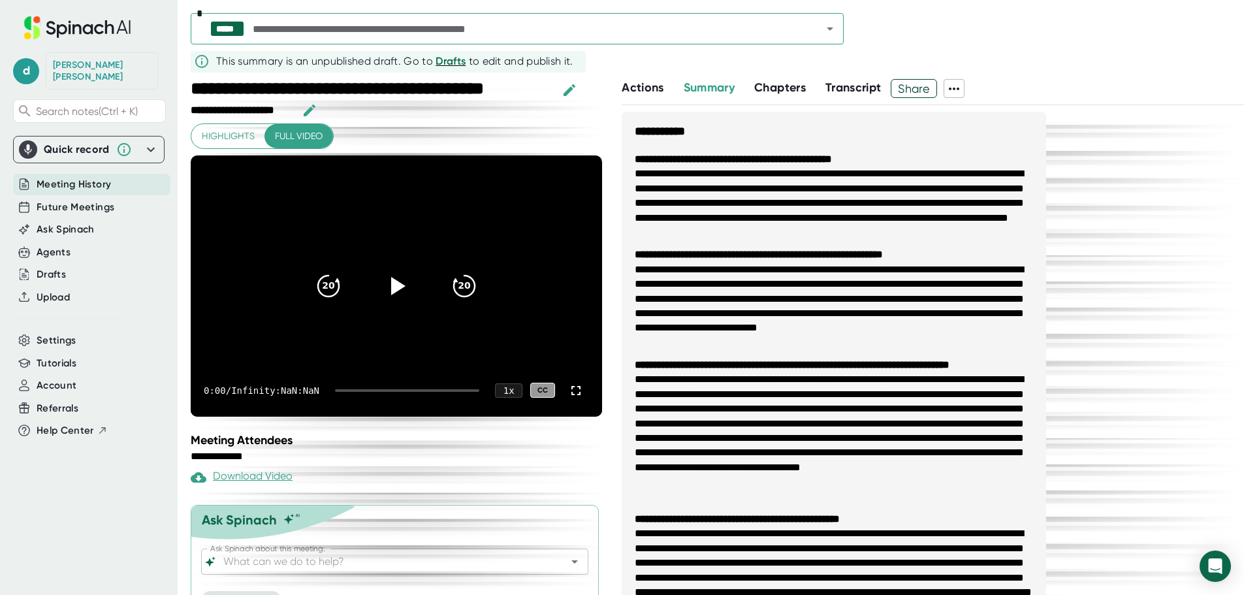
click at [922, 91] on span "Share" at bounding box center [914, 88] width 45 height 23
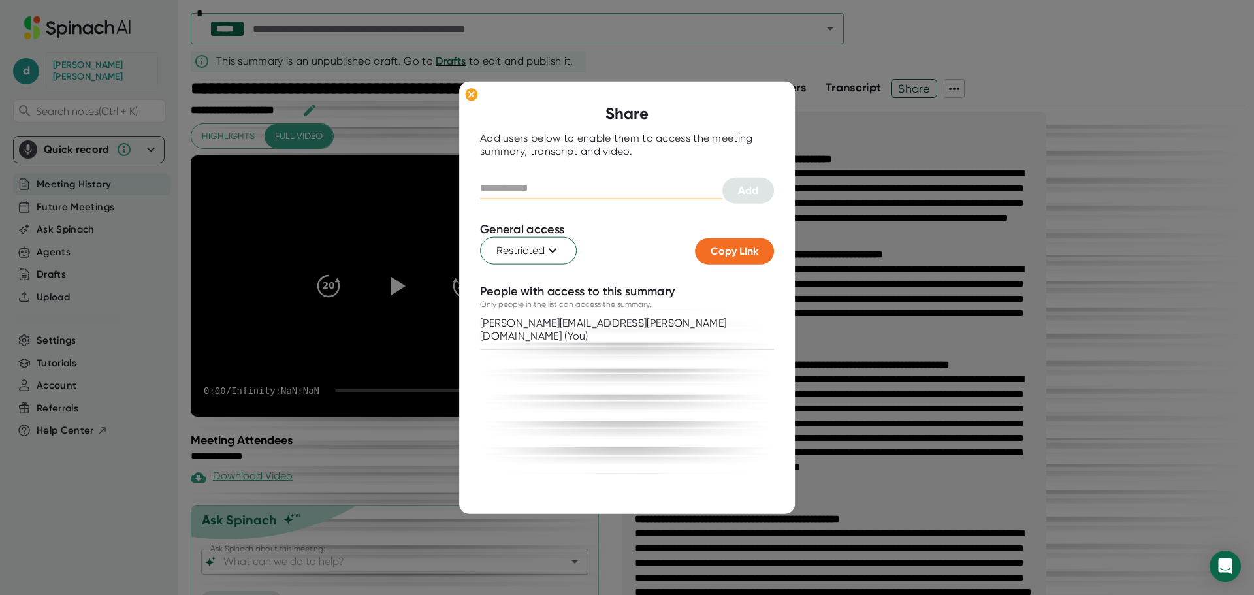
click at [506, 182] on input "text" at bounding box center [601, 188] width 242 height 21
click at [486, 182] on input "text" at bounding box center [601, 188] width 242 height 21
click at [761, 379] on div "[PERSON_NAME][EMAIL_ADDRESS][PERSON_NAME][DOMAIN_NAME] (You)" at bounding box center [627, 391] width 294 height 163
click at [556, 255] on icon at bounding box center [553, 251] width 16 height 16
click at [511, 182] on div at bounding box center [627, 297] width 1254 height 595
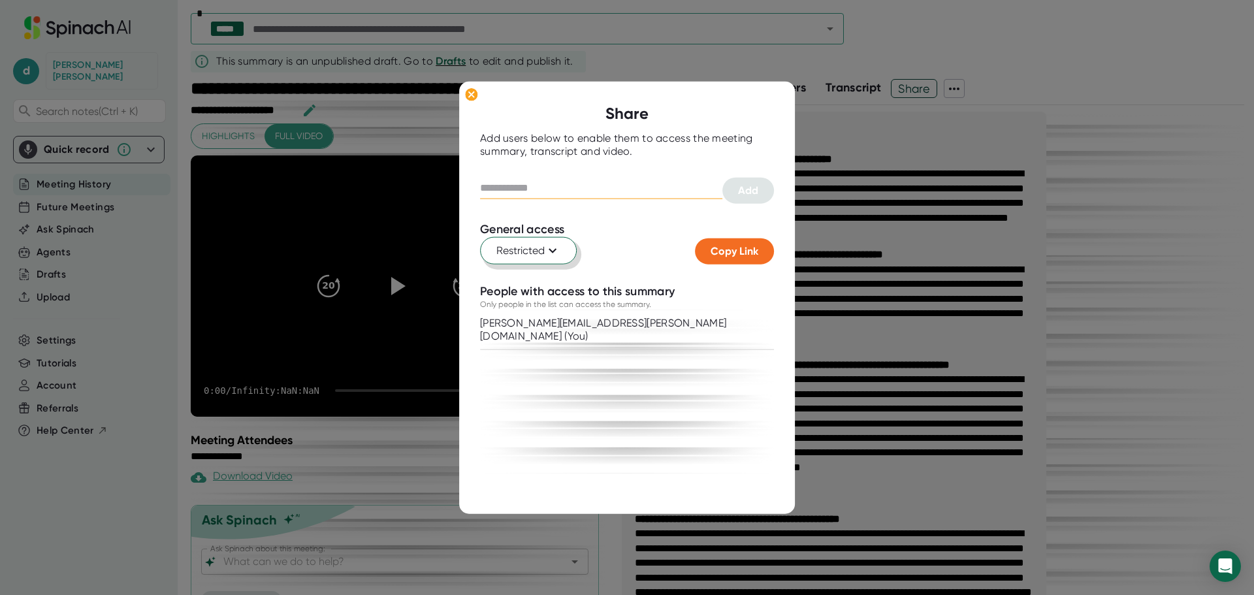
click at [523, 191] on input "text" at bounding box center [601, 188] width 242 height 21
type input "**********"
click at [739, 187] on span "Add" at bounding box center [748, 190] width 20 height 12
click at [498, 189] on input "text" at bounding box center [601, 188] width 242 height 21
click at [473, 95] on ellipse at bounding box center [471, 94] width 12 height 13
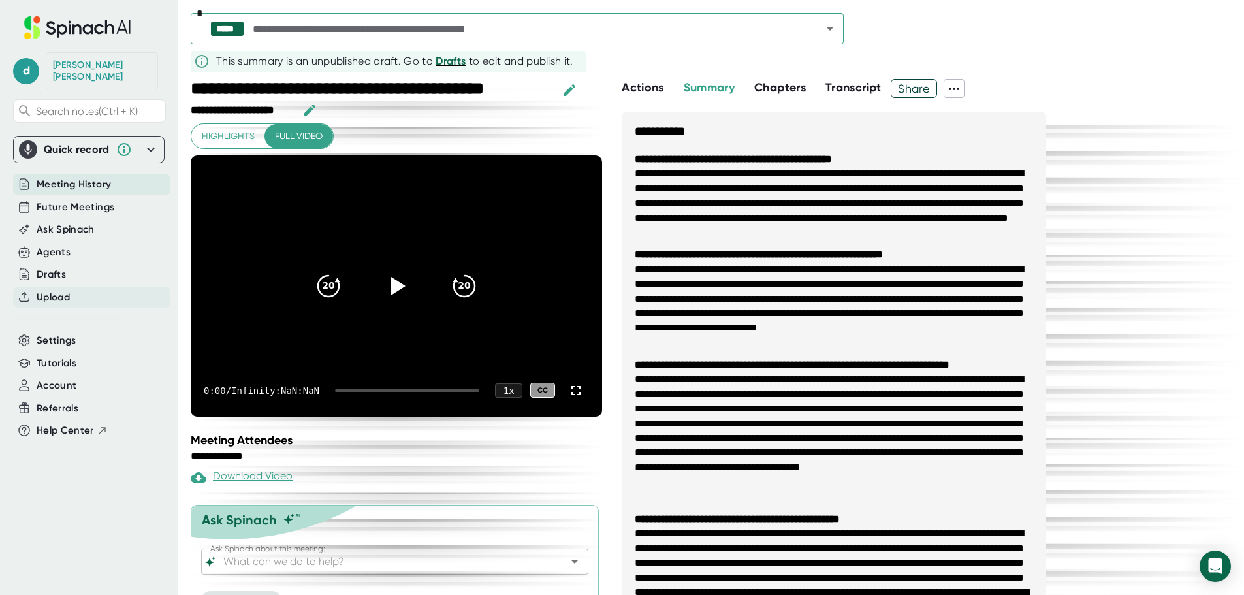
click at [47, 290] on span "Upload" at bounding box center [53, 297] width 33 height 15
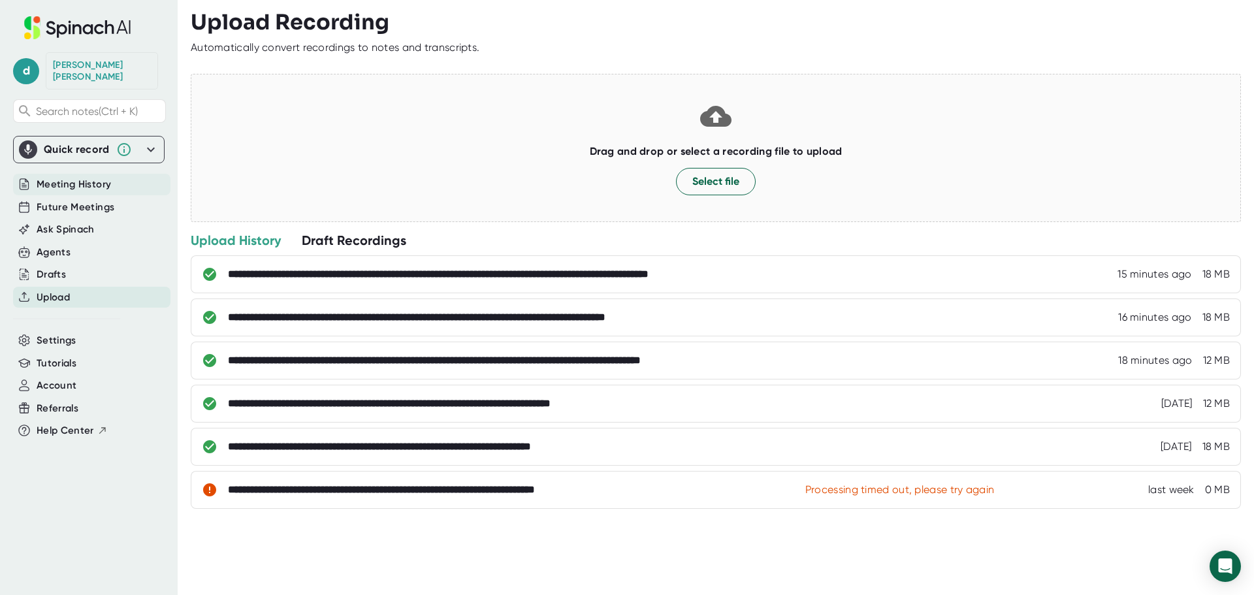
click at [77, 177] on span "Meeting History" at bounding box center [74, 184] width 74 height 15
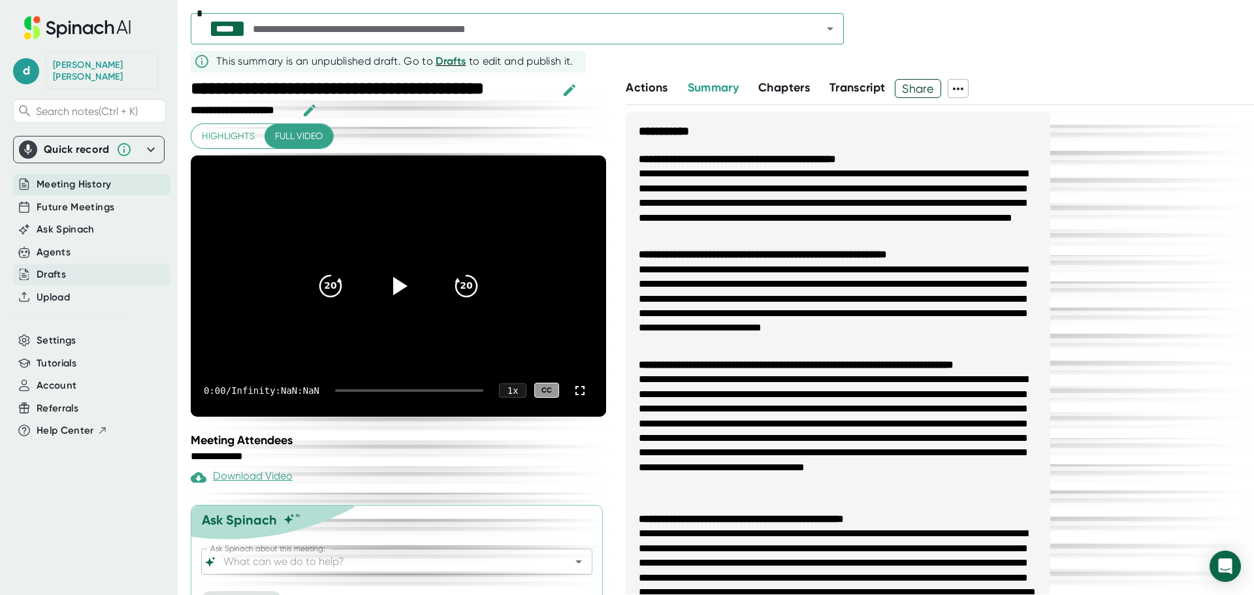
click at [57, 267] on div "Drafts" at bounding box center [51, 274] width 29 height 15
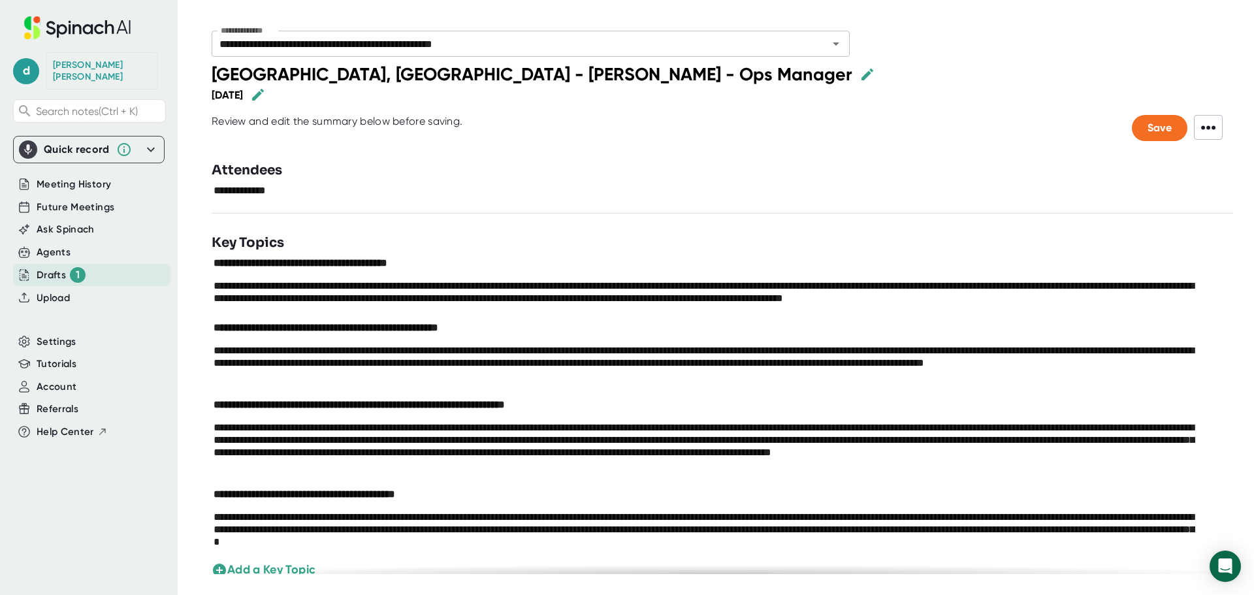
click at [44, 267] on div "Drafts 1" at bounding box center [61, 275] width 49 height 16
click at [48, 291] on span "Upload" at bounding box center [53, 298] width 33 height 15
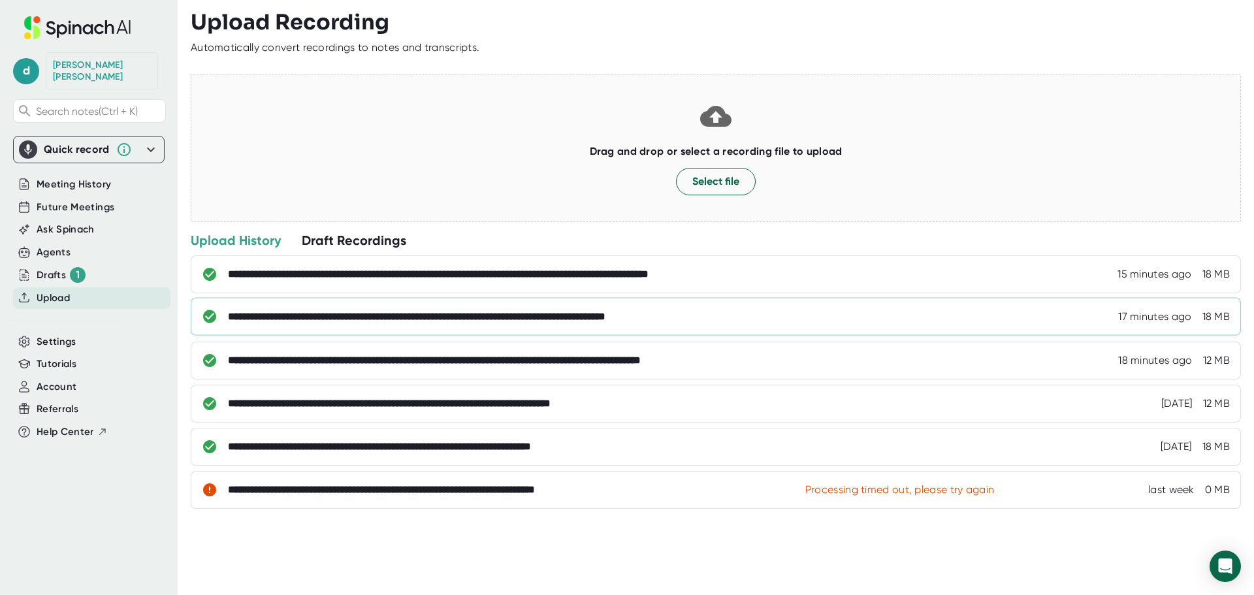
click at [577, 314] on div "**********" at bounding box center [484, 316] width 513 height 13
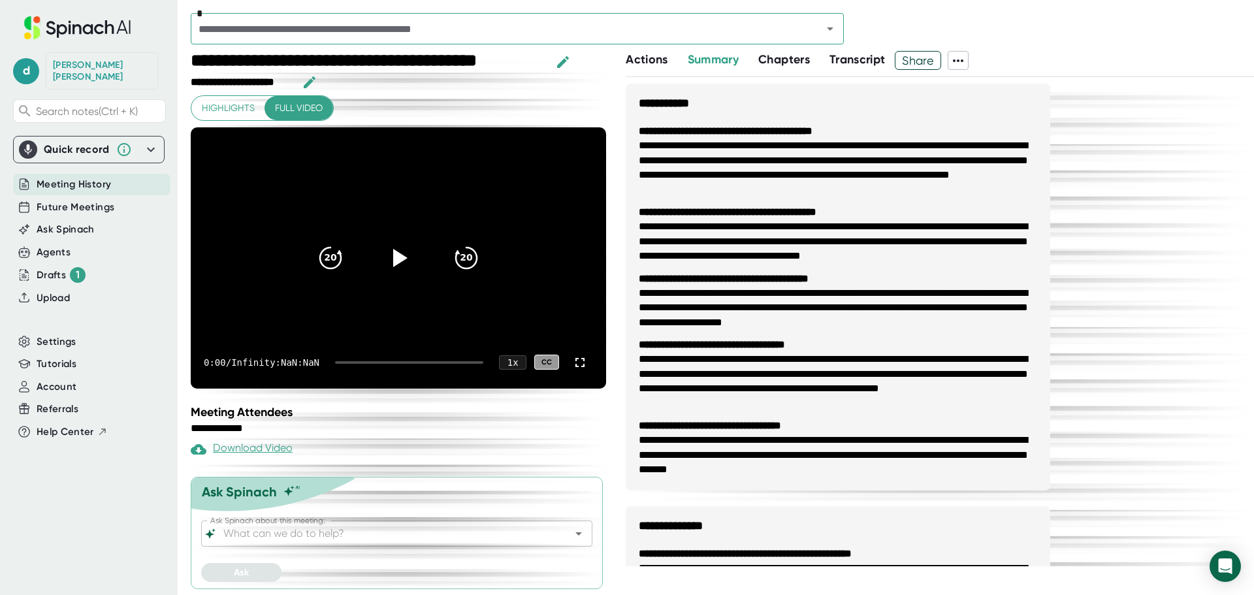
click at [926, 61] on span "Share" at bounding box center [918, 60] width 45 height 23
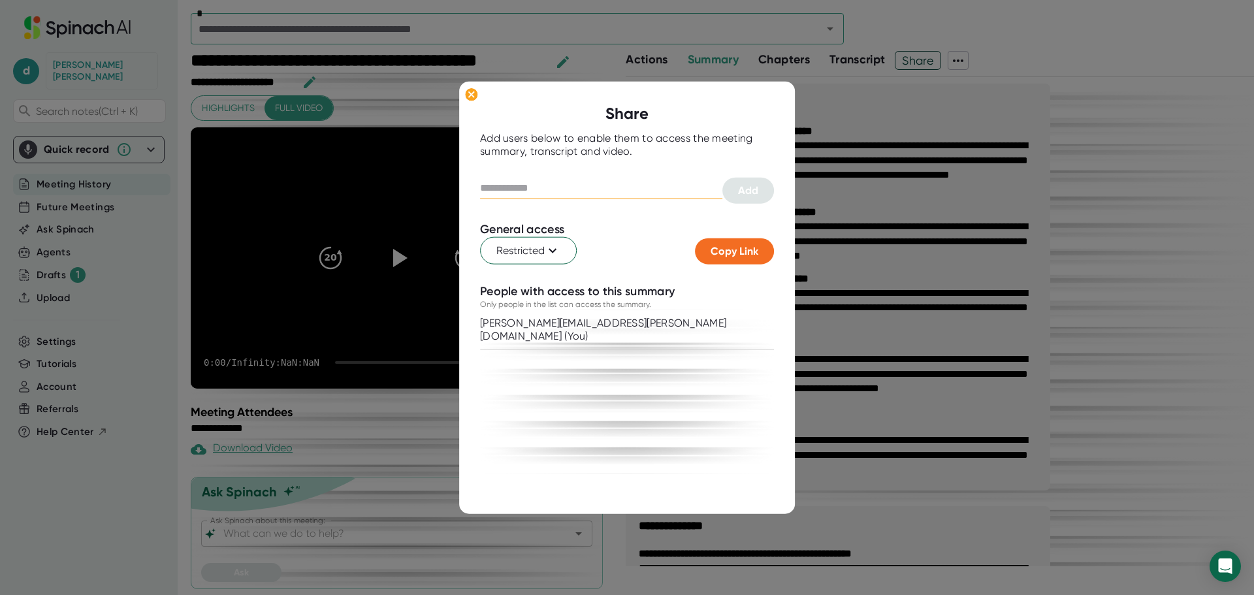
click at [498, 184] on input "text" at bounding box center [601, 188] width 242 height 21
type input "**********"
click at [749, 186] on span "Add" at bounding box center [748, 190] width 20 height 12
click at [837, 477] on div at bounding box center [627, 297] width 1254 height 595
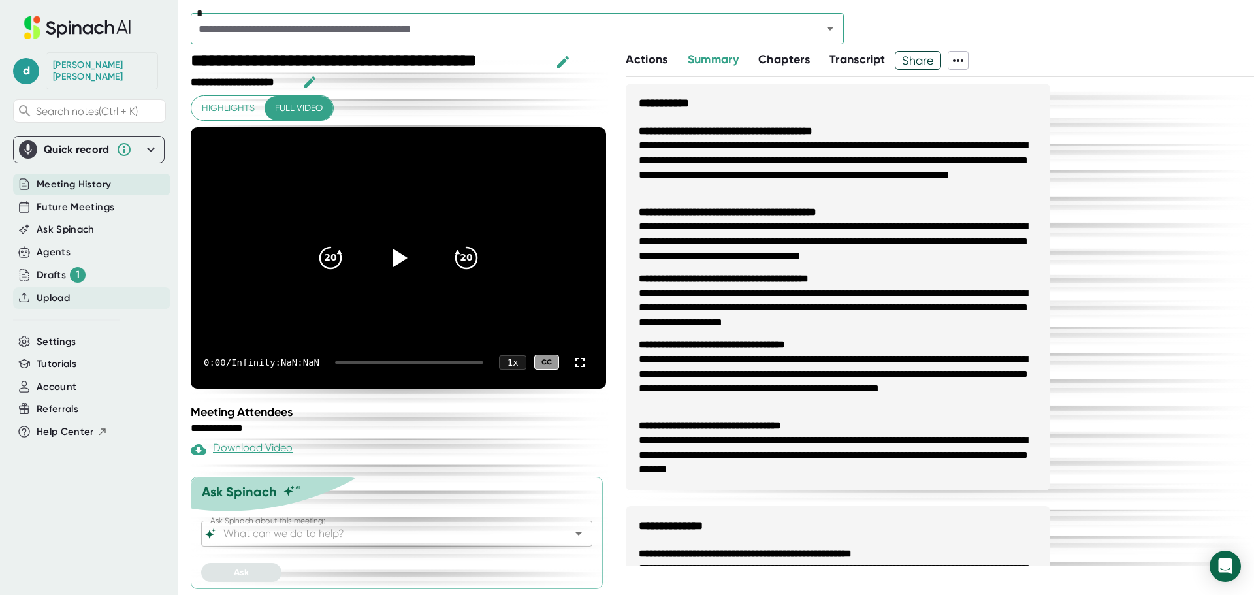
click at [45, 291] on span "Upload" at bounding box center [53, 298] width 33 height 15
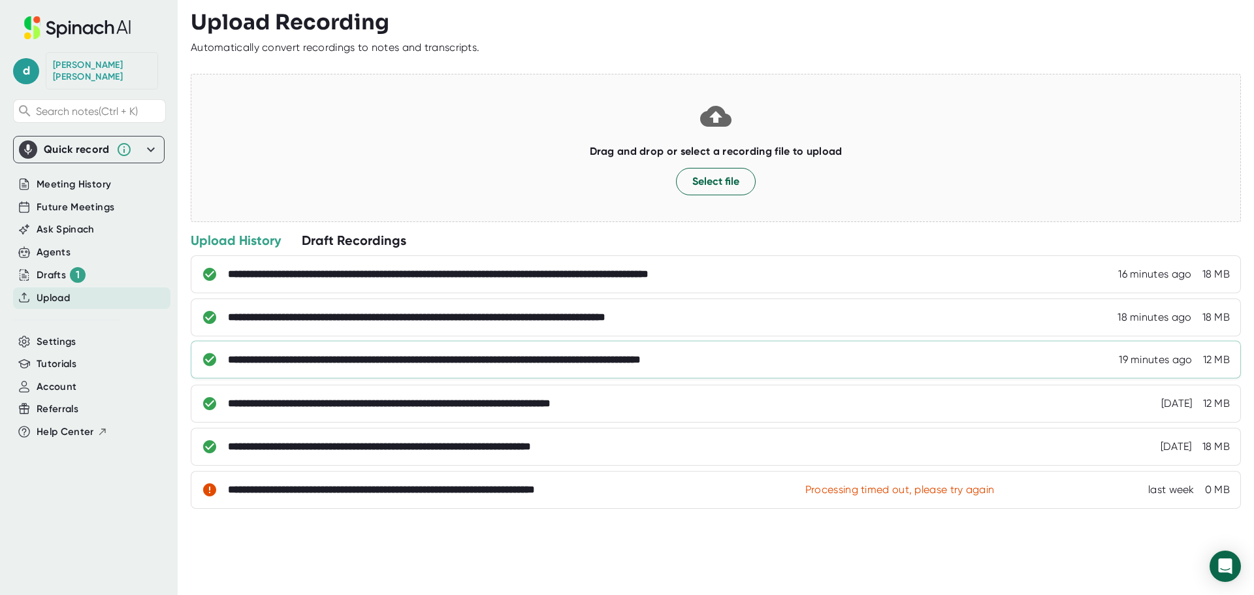
click at [418, 359] on div "**********" at bounding box center [511, 359] width 566 height 13
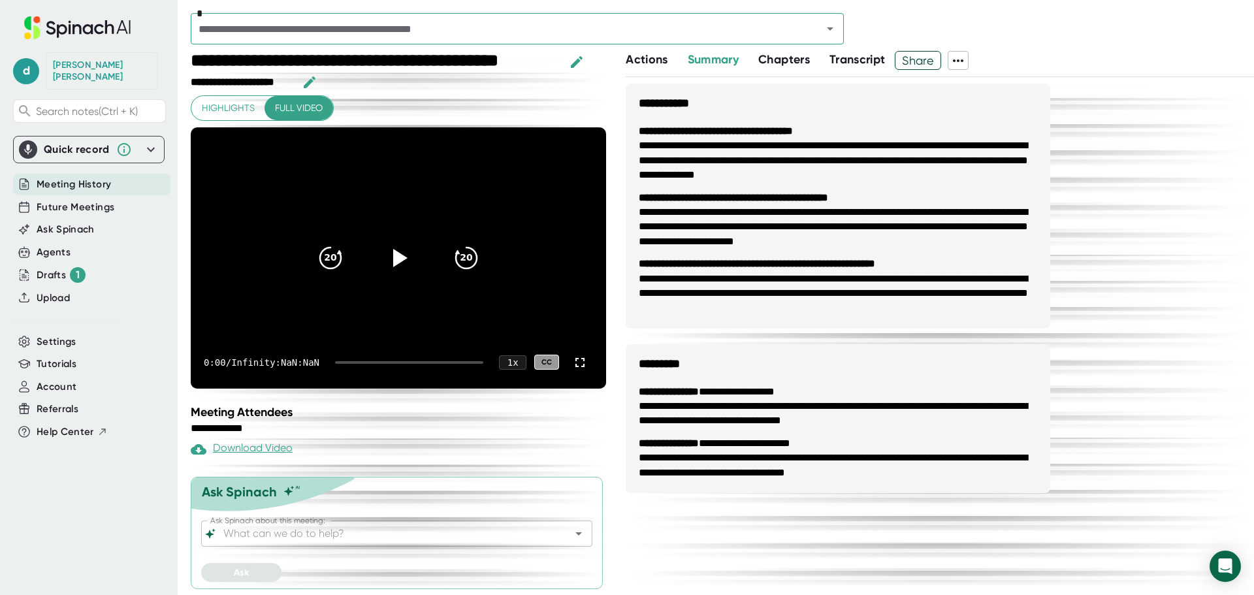
click at [921, 62] on span "Share" at bounding box center [918, 60] width 45 height 23
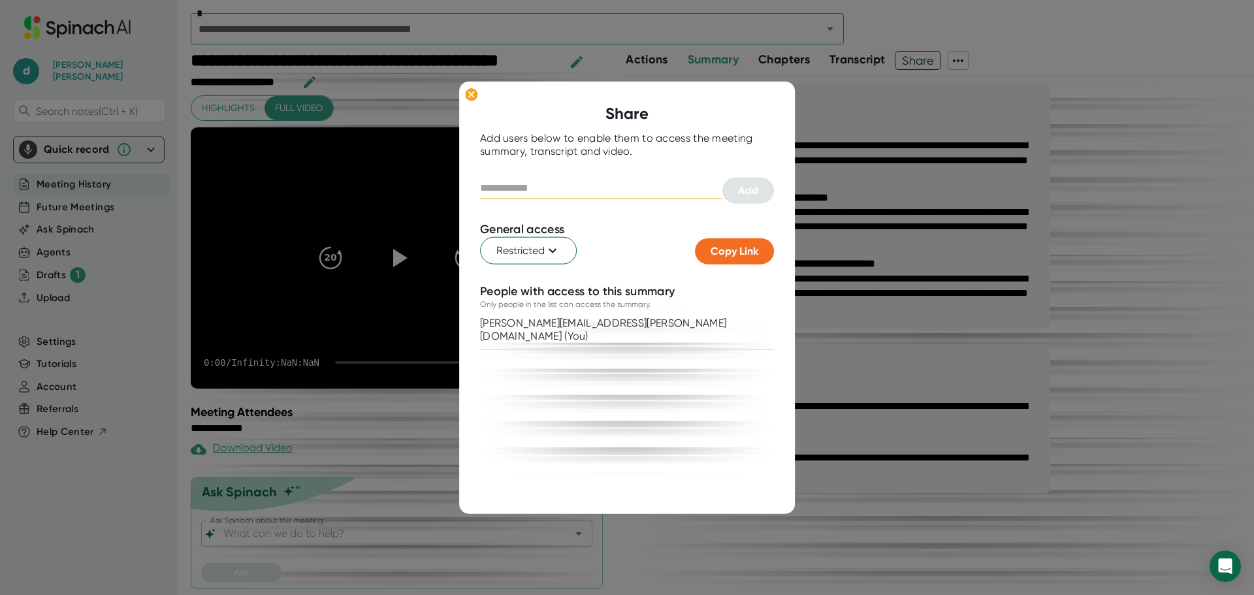
click at [520, 189] on input "text" at bounding box center [601, 188] width 242 height 21
type input "**********"
click at [749, 186] on span "Add" at bounding box center [748, 190] width 20 height 12
click at [392, 107] on div at bounding box center [627, 297] width 1254 height 595
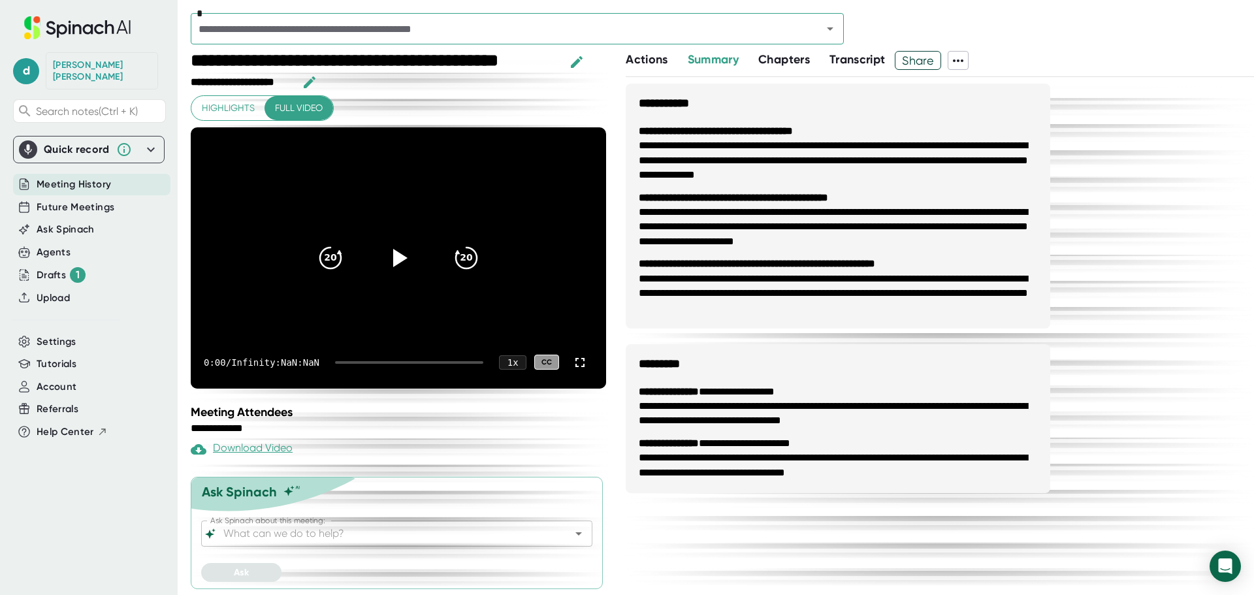
click at [72, 177] on span "Meeting History" at bounding box center [74, 184] width 74 height 15
click at [27, 180] on icon at bounding box center [26, 181] width 3 height 3
click at [86, 177] on span "Meeting History" at bounding box center [74, 184] width 74 height 15
click at [80, 200] on span "Future Meetings" at bounding box center [76, 207] width 78 height 15
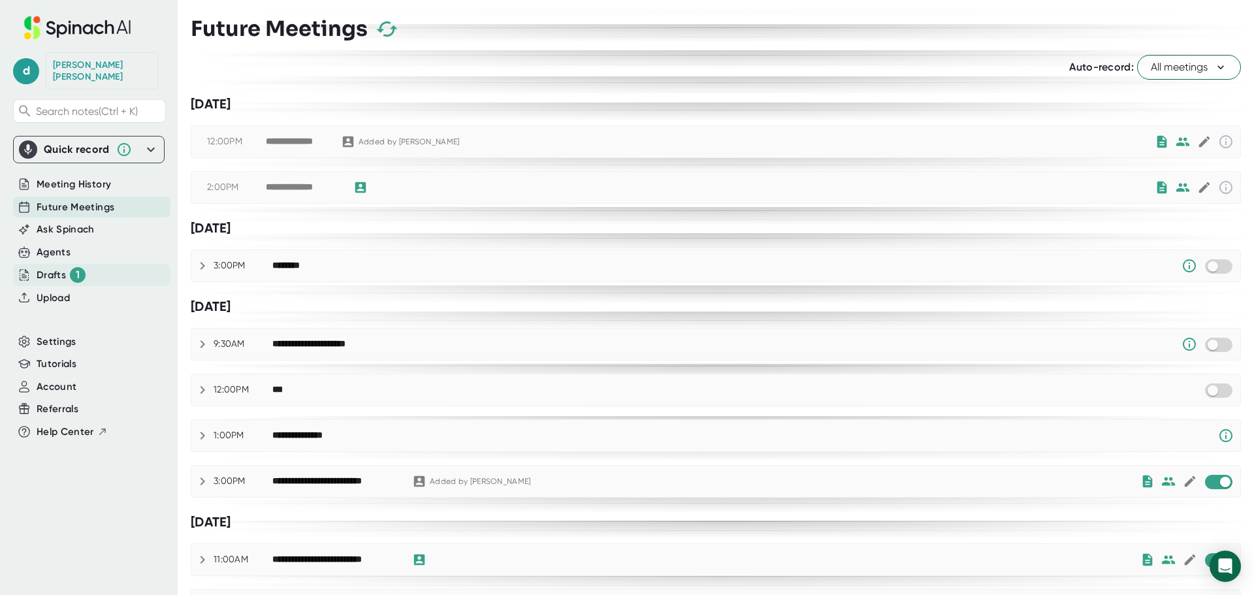
click at [48, 267] on div "Drafts 1" at bounding box center [61, 275] width 49 height 16
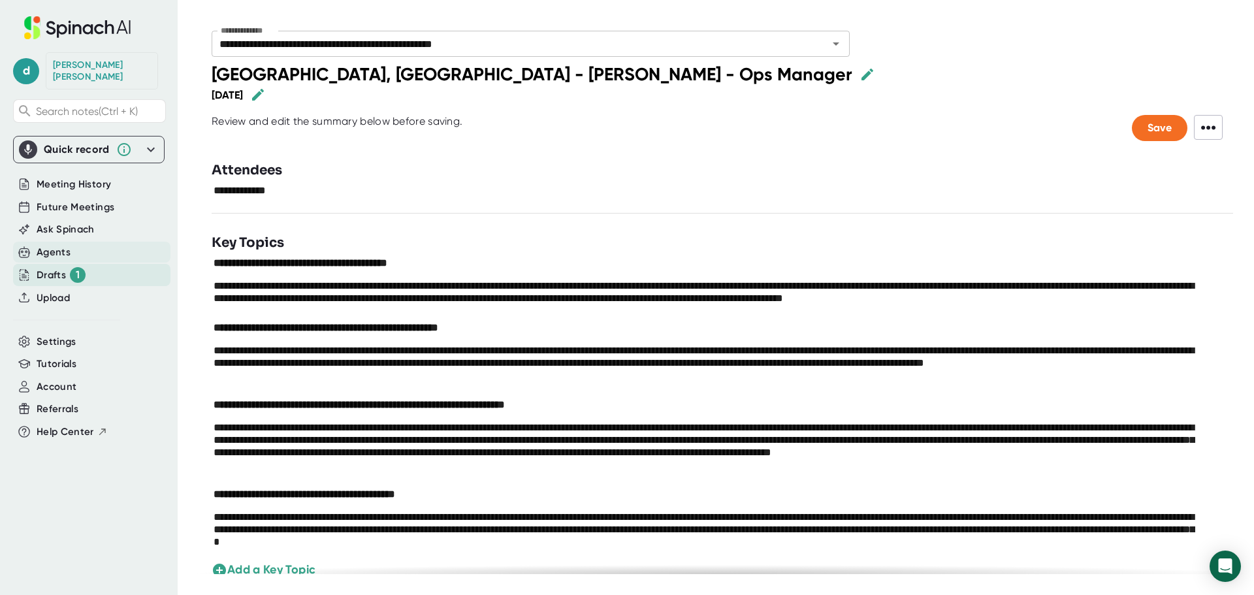
click at [50, 245] on div "Agents" at bounding box center [54, 252] width 34 height 15
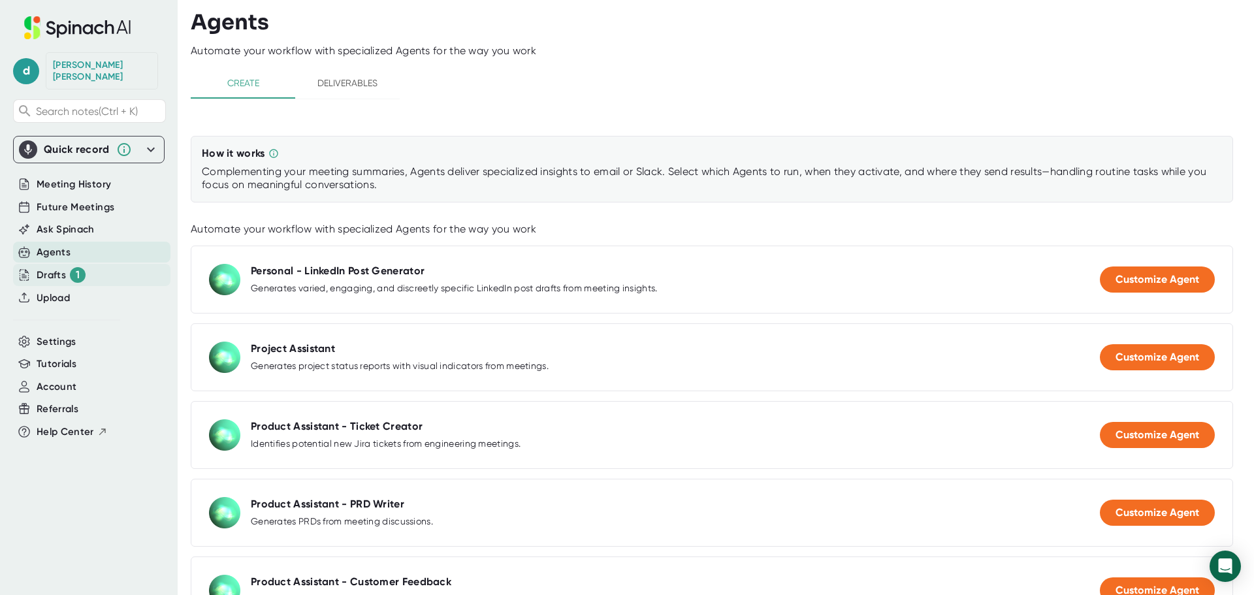
click at [45, 267] on div "Drafts 1" at bounding box center [61, 275] width 49 height 16
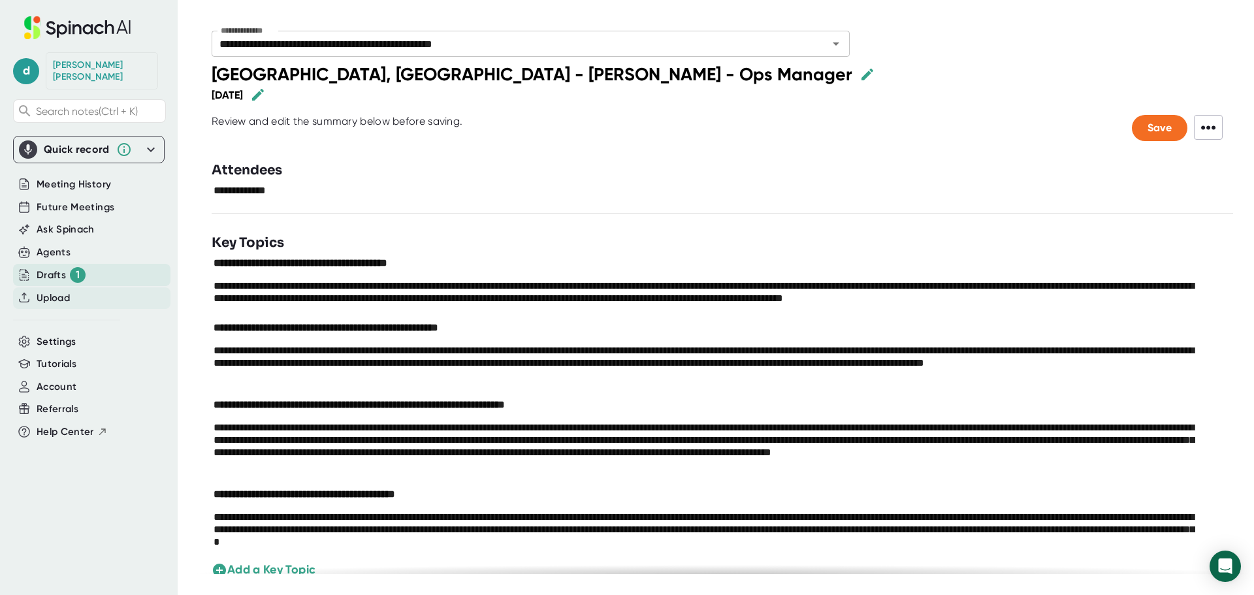
click at [54, 291] on span "Upload" at bounding box center [53, 298] width 33 height 15
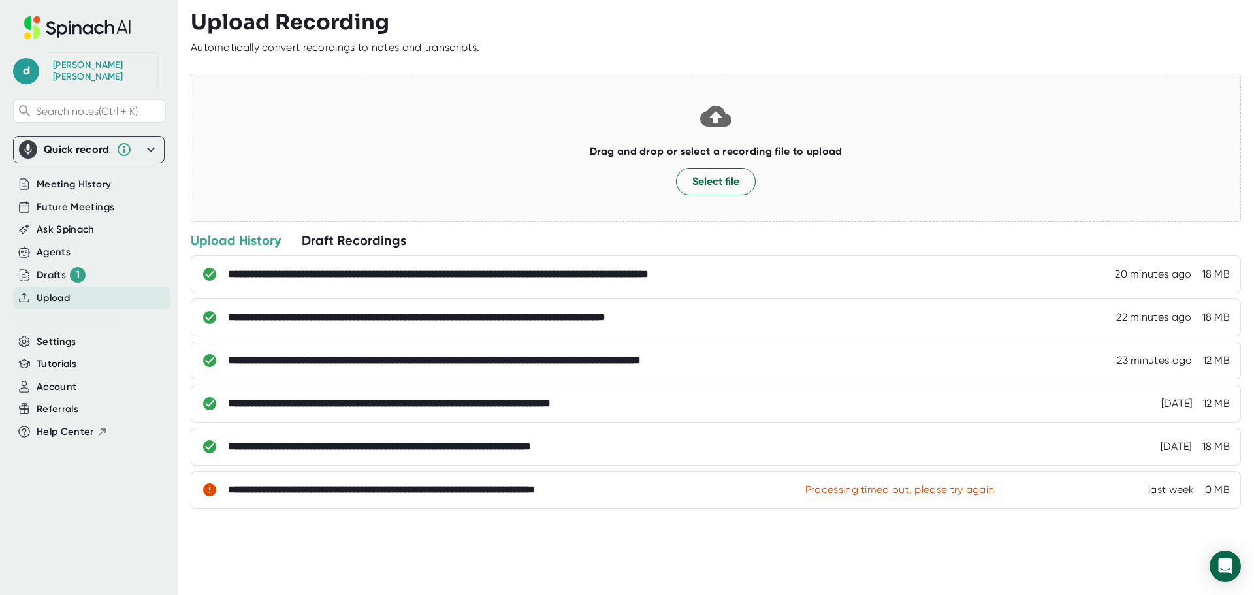
click at [350, 238] on div "Draft Recordings" at bounding box center [354, 240] width 105 height 17
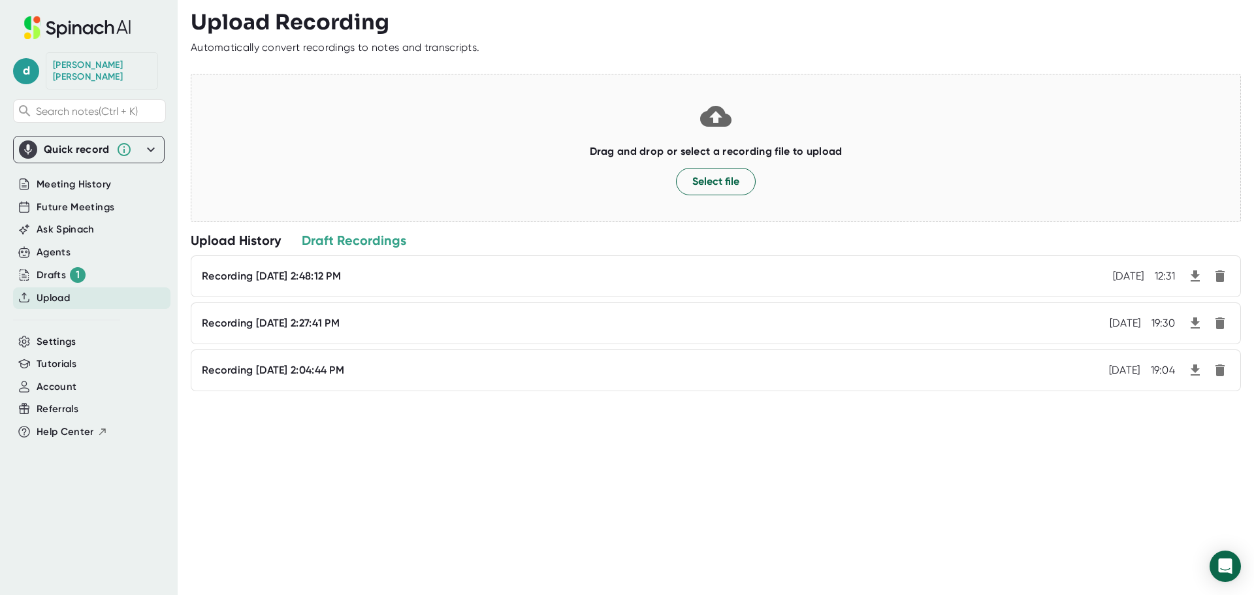
click at [236, 242] on div "Upload History" at bounding box center [236, 240] width 90 height 17
